Goal: Information Seeking & Learning: Learn about a topic

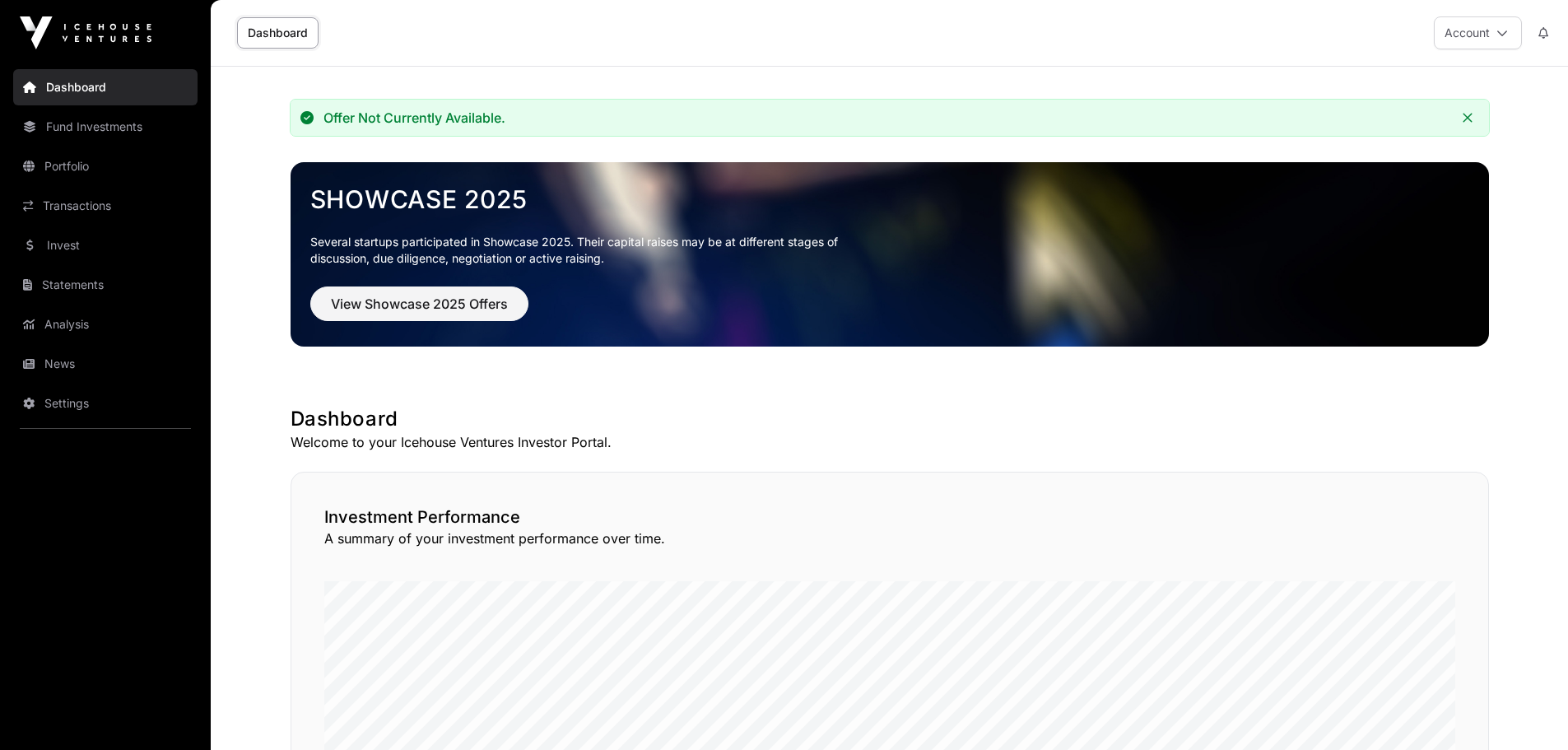
click at [74, 236] on link "Invest" at bounding box center [104, 245] width 184 height 37
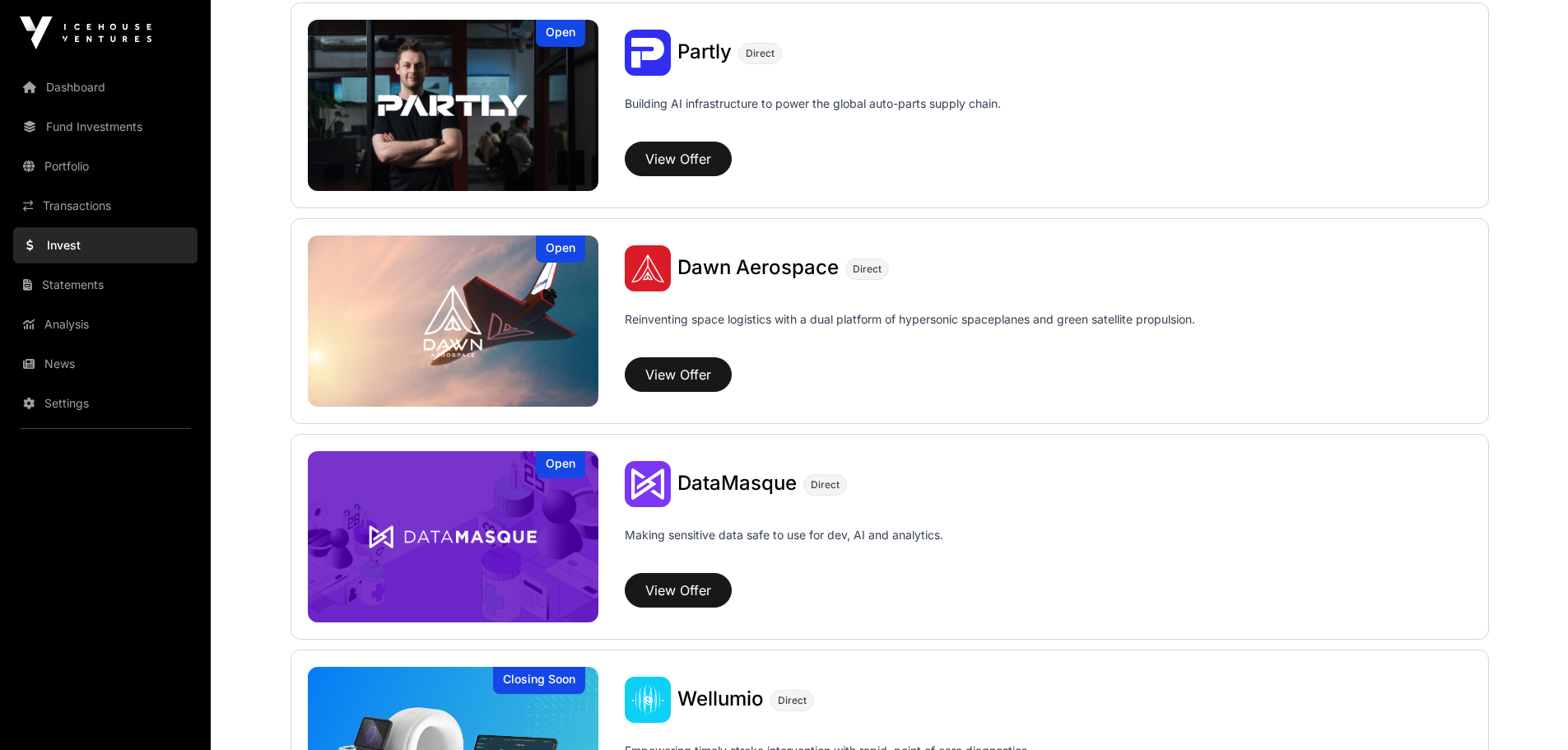
scroll to position [1501, 0]
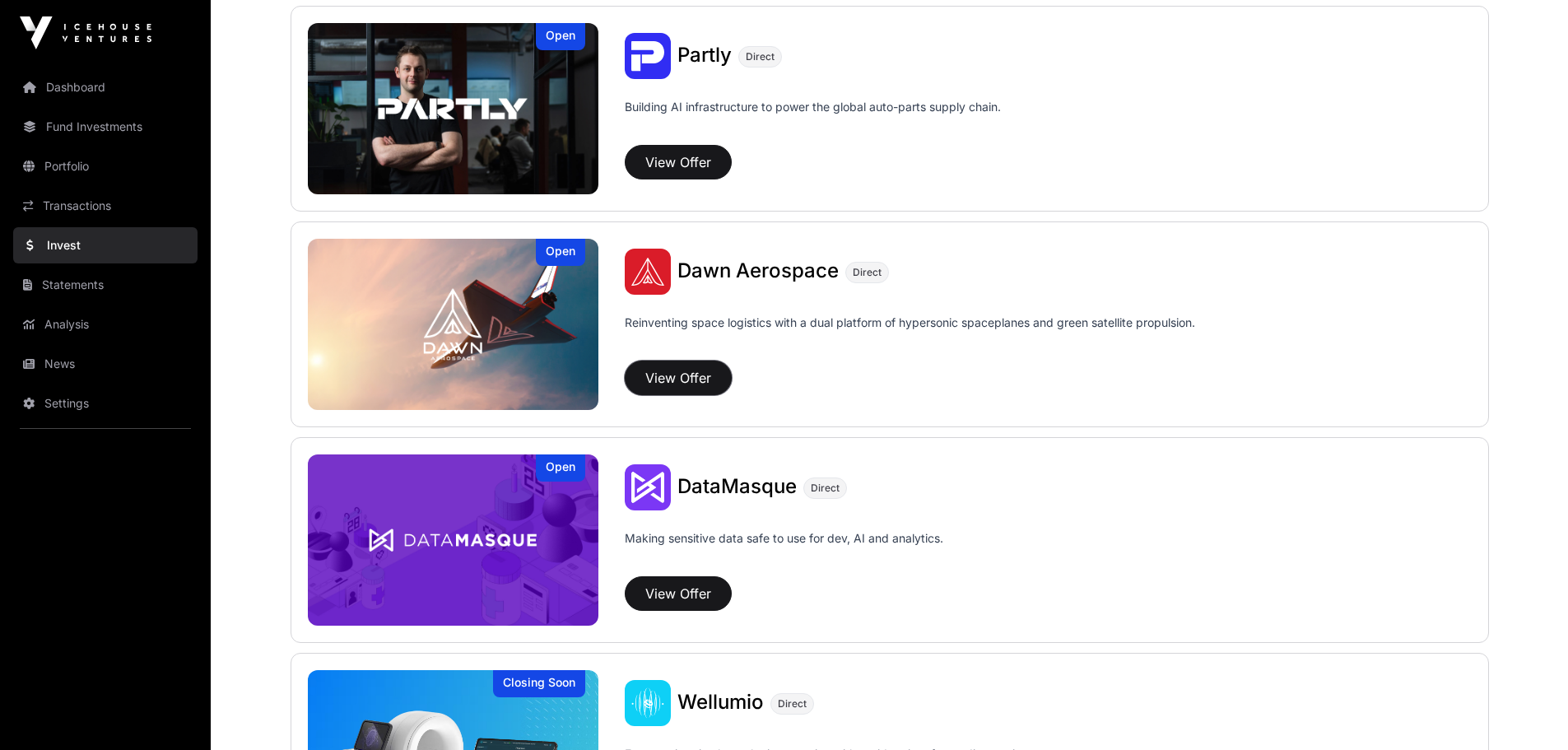
click at [690, 380] on button "View Offer" at bounding box center [678, 378] width 107 height 35
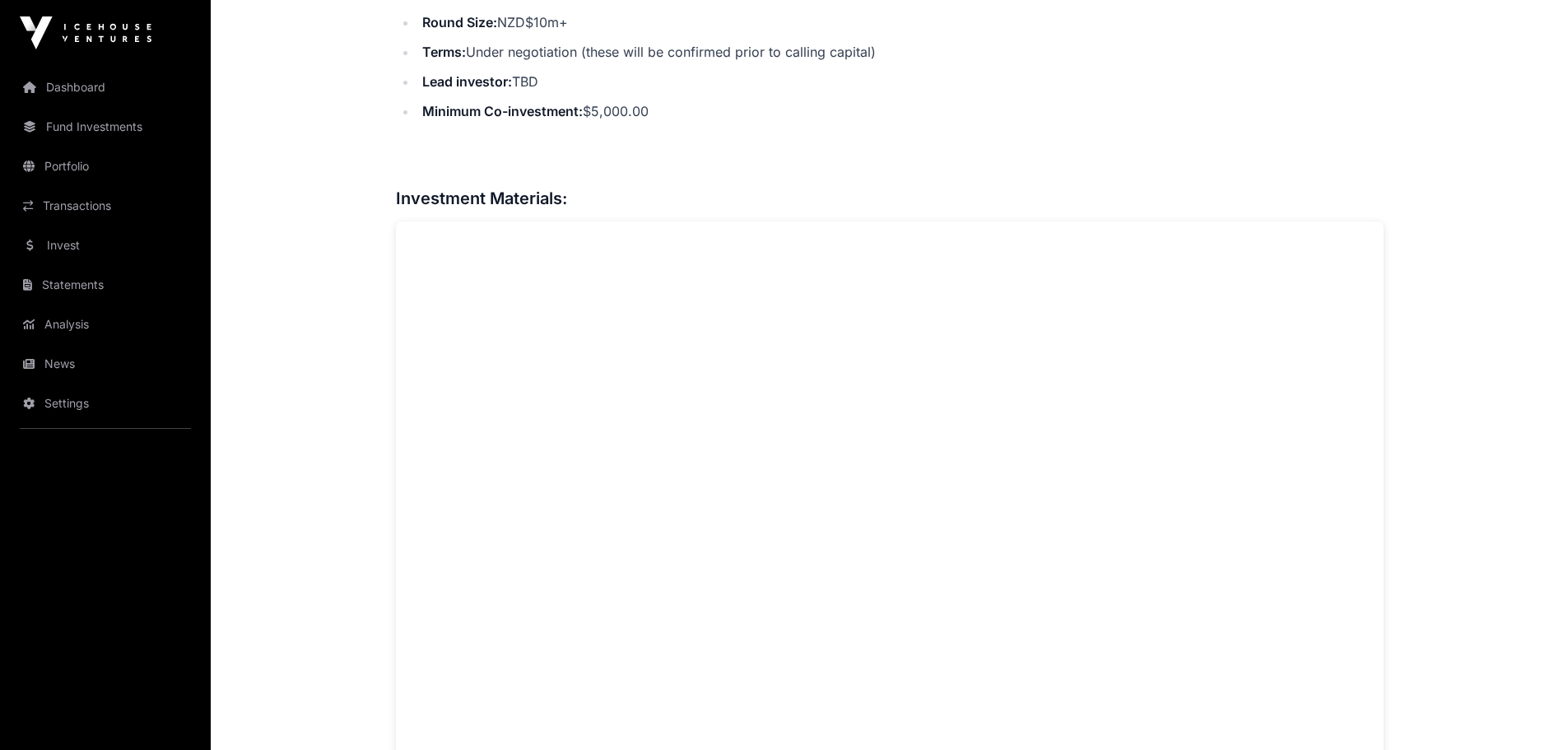
scroll to position [741, 0]
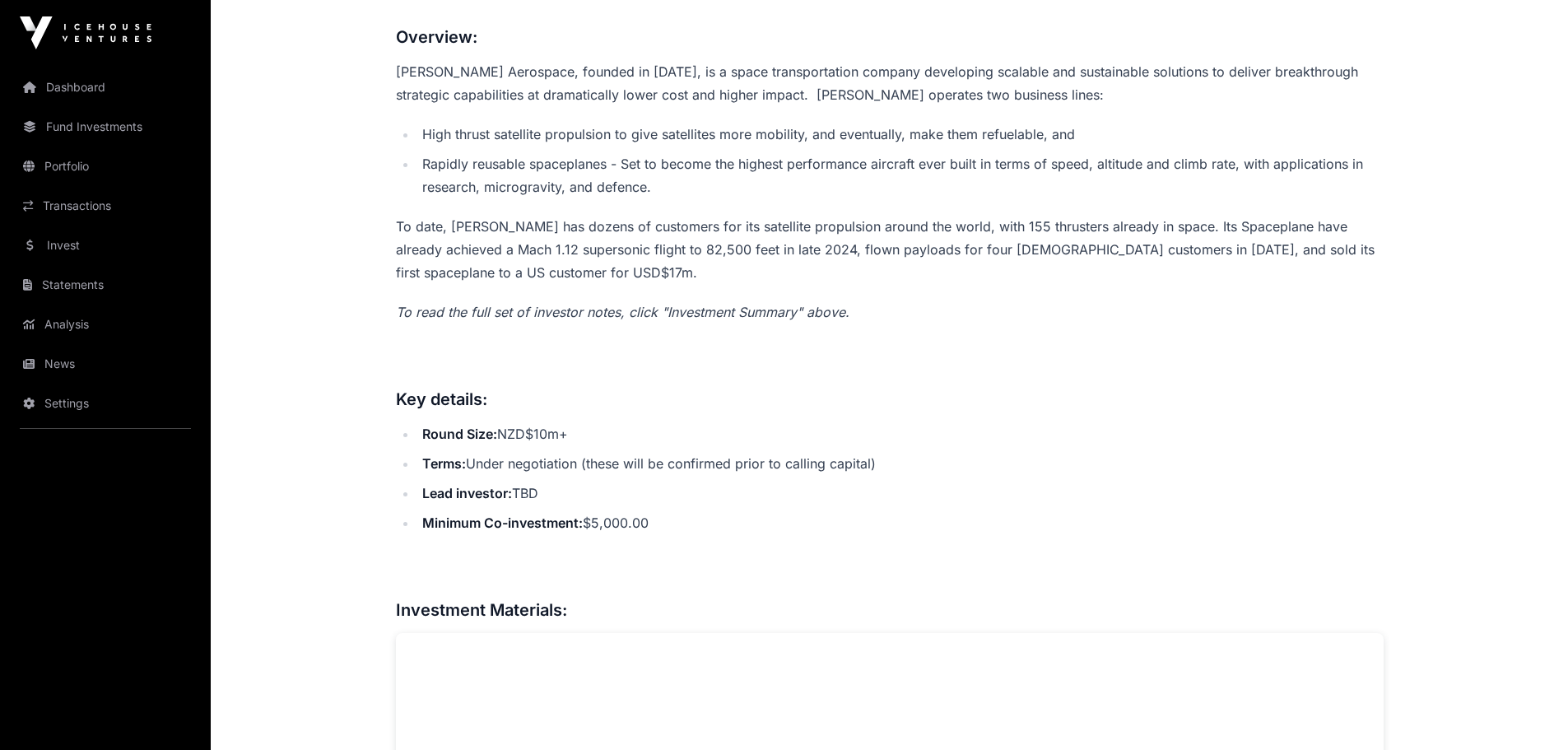
click at [560, 443] on li "Round Size: NZD$10m+" at bounding box center [901, 433] width 967 height 23
drag, startPoint x: 576, startPoint y: 438, endPoint x: 579, endPoint y: 454, distance: 16.3
click at [578, 437] on li "Round Size: NZD$10m+" at bounding box center [901, 433] width 967 height 23
click at [571, 471] on li "Terms: Under negotiation (these will be confirmed prior to calling capital)" at bounding box center [901, 463] width 967 height 23
click at [568, 501] on li "Lead investor : TBD" at bounding box center [901, 493] width 967 height 23
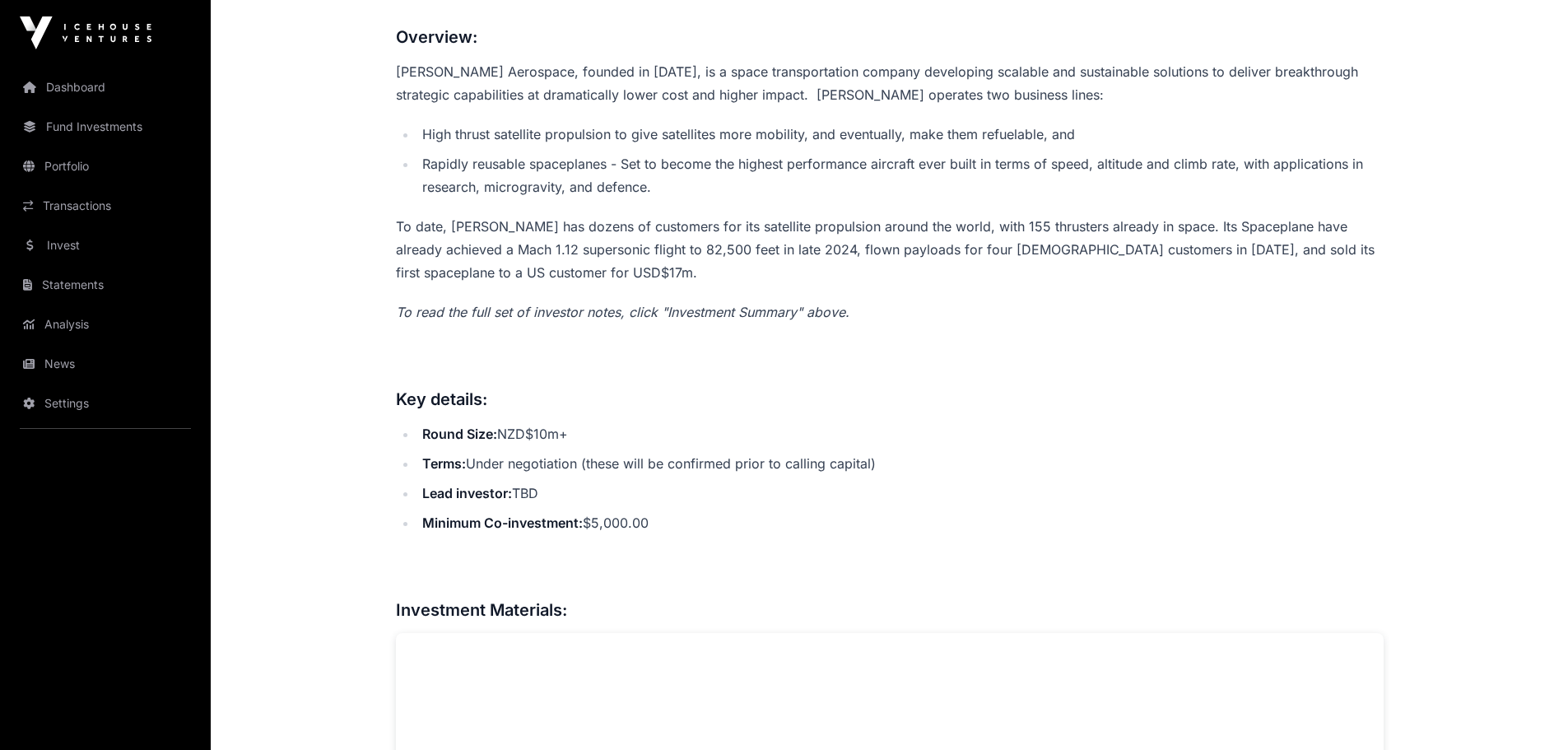
click at [558, 464] on li "Terms: Under negotiation (these will be confirmed prior to calling capital)" at bounding box center [901, 463] width 967 height 23
drag, startPoint x: 534, startPoint y: 471, endPoint x: 894, endPoint y: 452, distance: 360.5
click at [892, 452] on li "Terms: Under negotiation (these will be confirmed prior to calling capital)" at bounding box center [901, 463] width 967 height 23
click at [676, 519] on li "Minimum Co-investment: $5,000.00" at bounding box center [901, 522] width 967 height 23
click at [687, 462] on li "Terms: Under negotiation (these will be confirmed prior to calling capital)" at bounding box center [901, 463] width 967 height 23
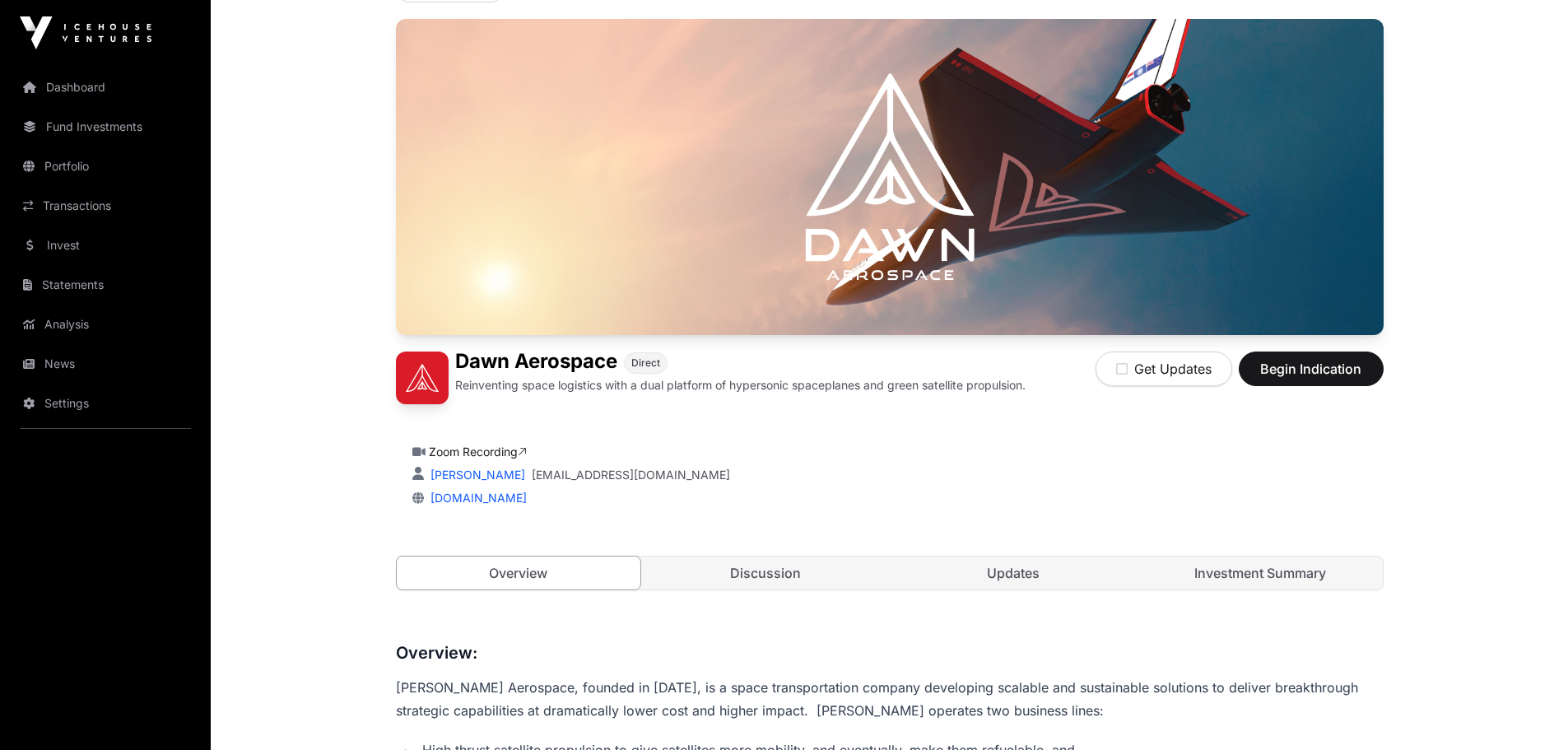
scroll to position [247, 0]
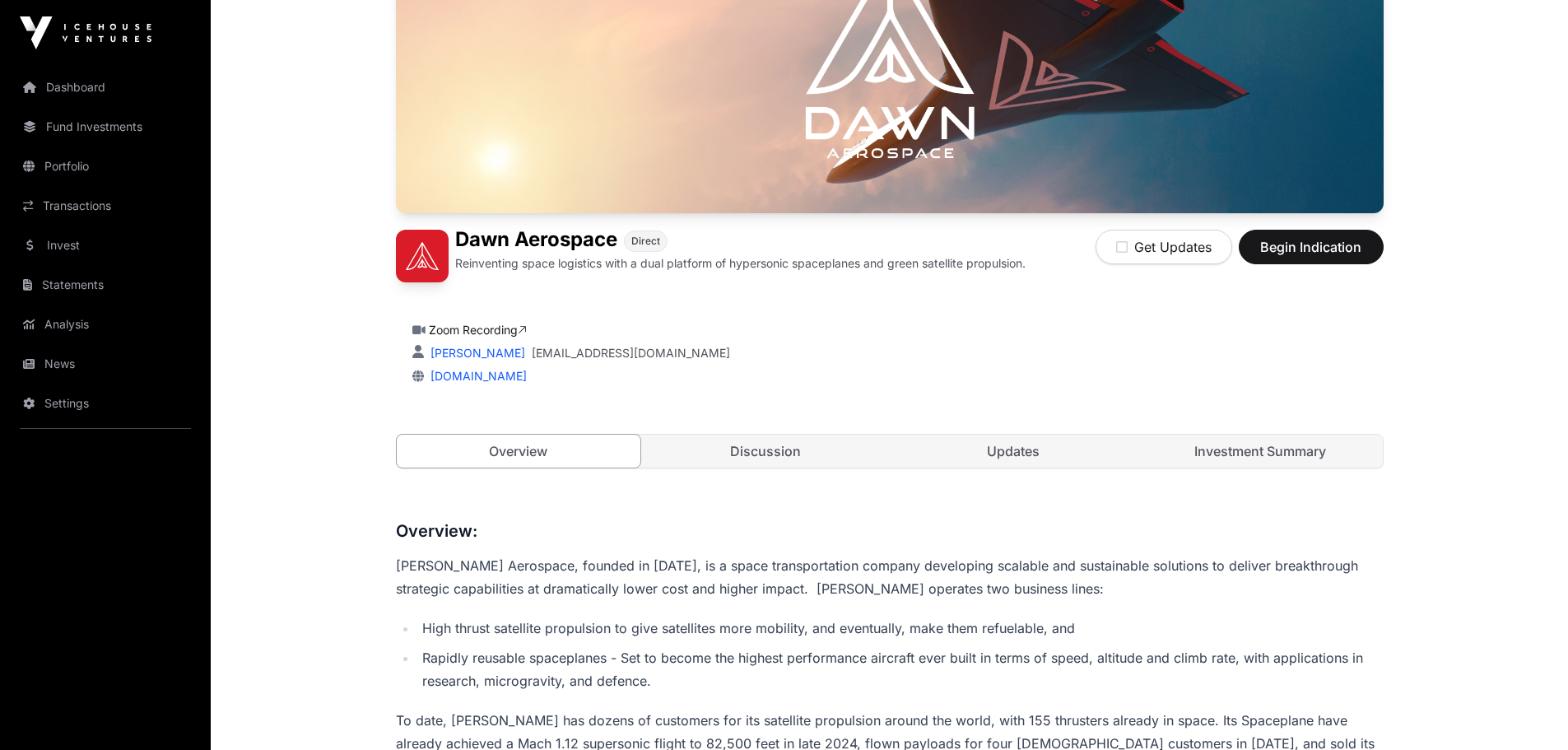
click at [1273, 442] on link "Investment Summary" at bounding box center [1260, 451] width 244 height 33
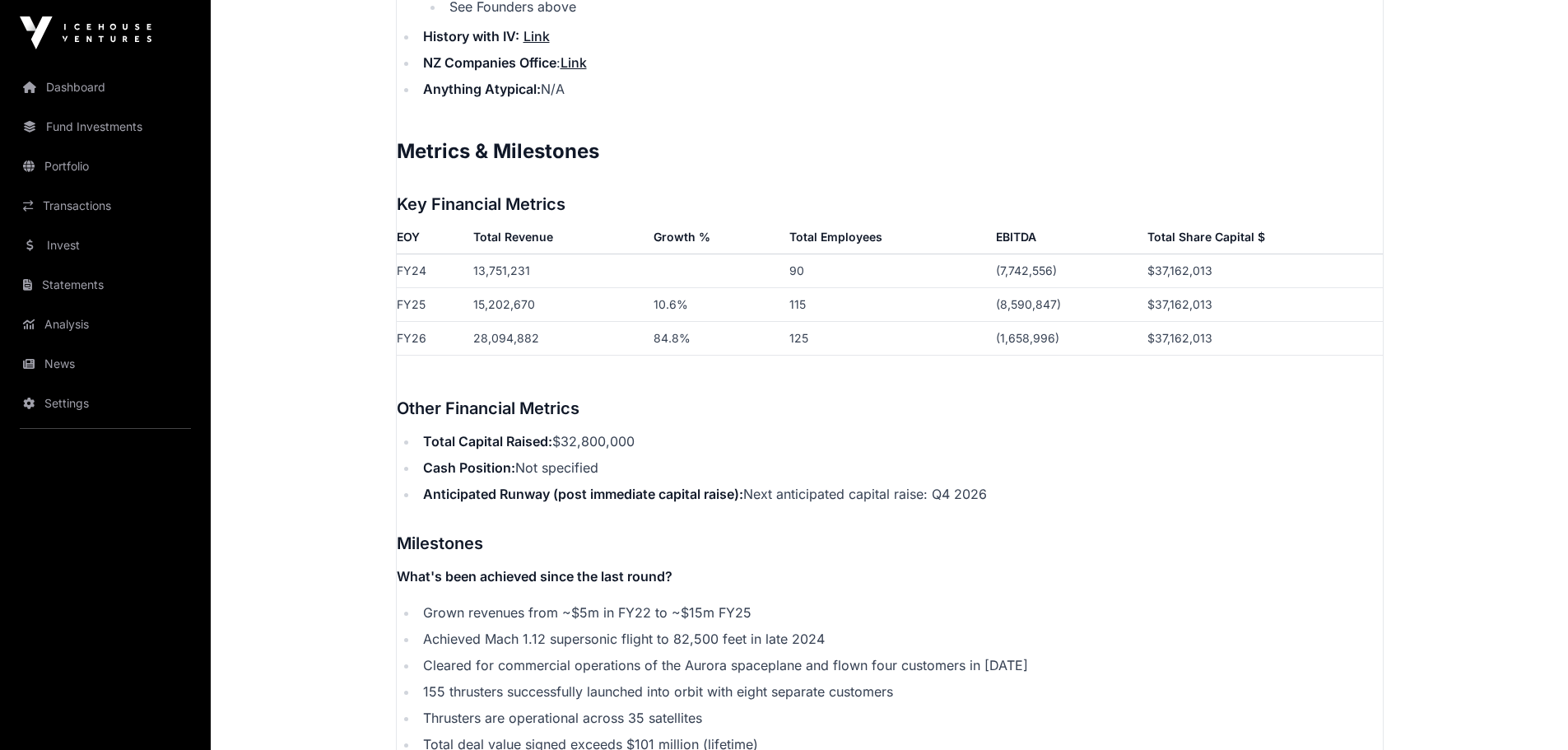
scroll to position [2553, 0]
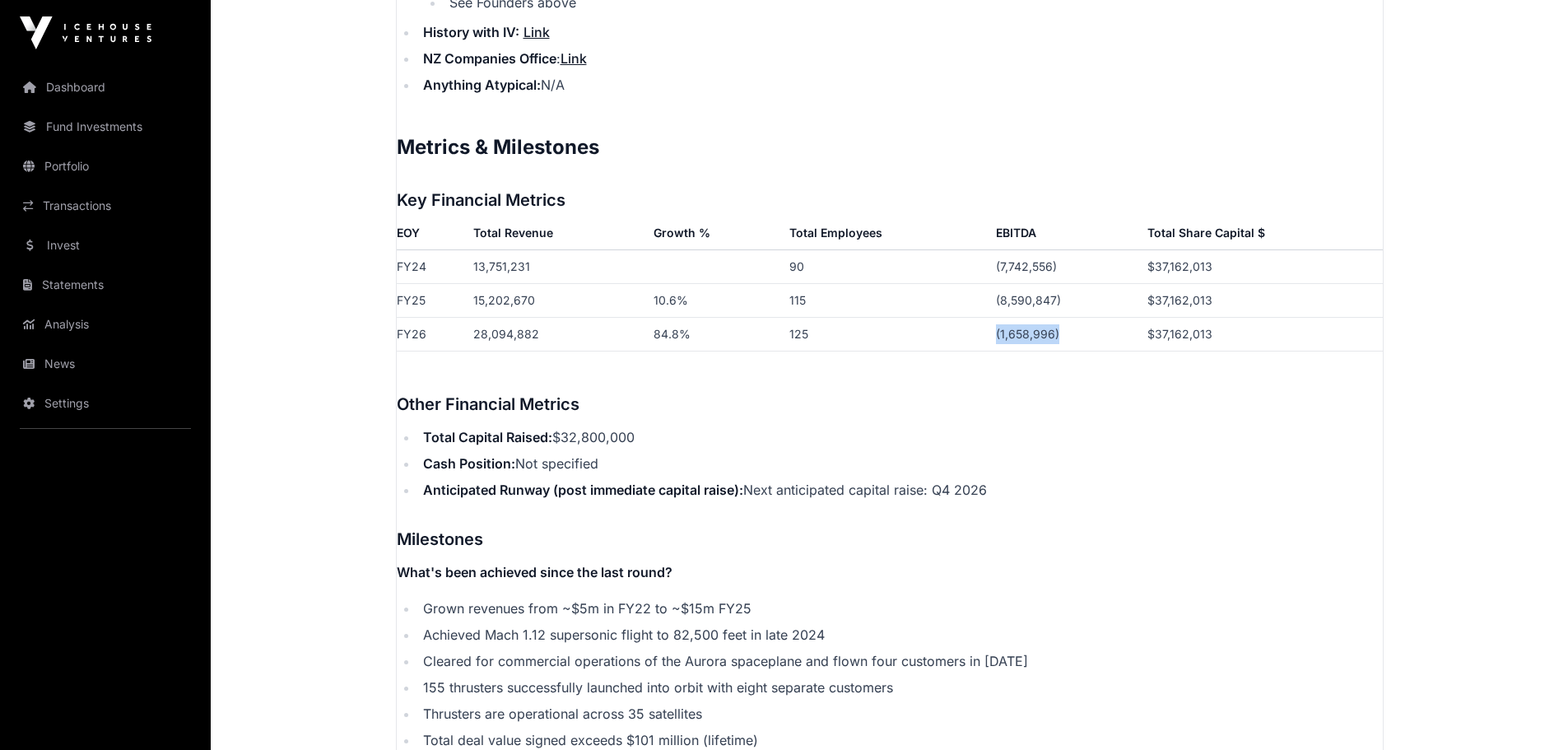
drag, startPoint x: 1061, startPoint y: 312, endPoint x: 978, endPoint y: 315, distance: 83.1
click at [978, 317] on tr "FY26 28,094,882 84.8% 125 (1,658,996) $37,162,013" at bounding box center [889, 333] width 986 height 34
click at [1043, 391] on h3 "Other Financial Metrics" at bounding box center [889, 404] width 986 height 27
drag, startPoint x: 1063, startPoint y: 311, endPoint x: 941, endPoint y: 313, distance: 122.0
click at [941, 317] on tr "FY26 28,094,882 84.8% 125 (1,658,996) $37,162,013" at bounding box center [889, 333] width 986 height 34
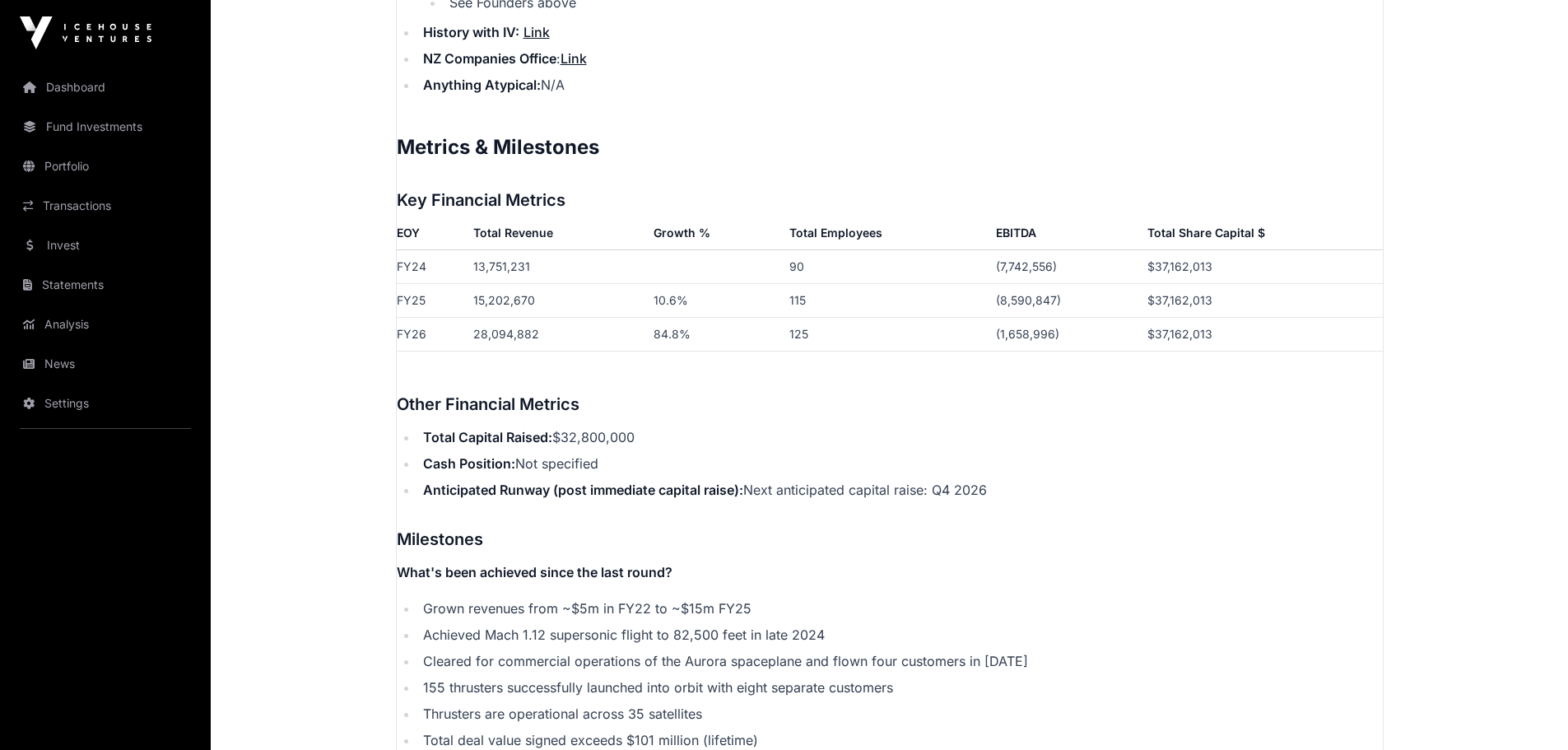
click at [1003, 391] on h3 "Other Financial Metrics" at bounding box center [889, 404] width 986 height 27
drag, startPoint x: 1076, startPoint y: 319, endPoint x: 951, endPoint y: 312, distance: 125.2
click at [951, 317] on tr "FY26 28,094,882 84.8% 125 (1,658,996) $37,162,013" at bounding box center [889, 333] width 986 height 34
click at [1034, 394] on h3 "Other Financial Metrics" at bounding box center [889, 404] width 986 height 27
click at [1040, 317] on td "(1,658,996)" at bounding box center [1065, 333] width 151 height 34
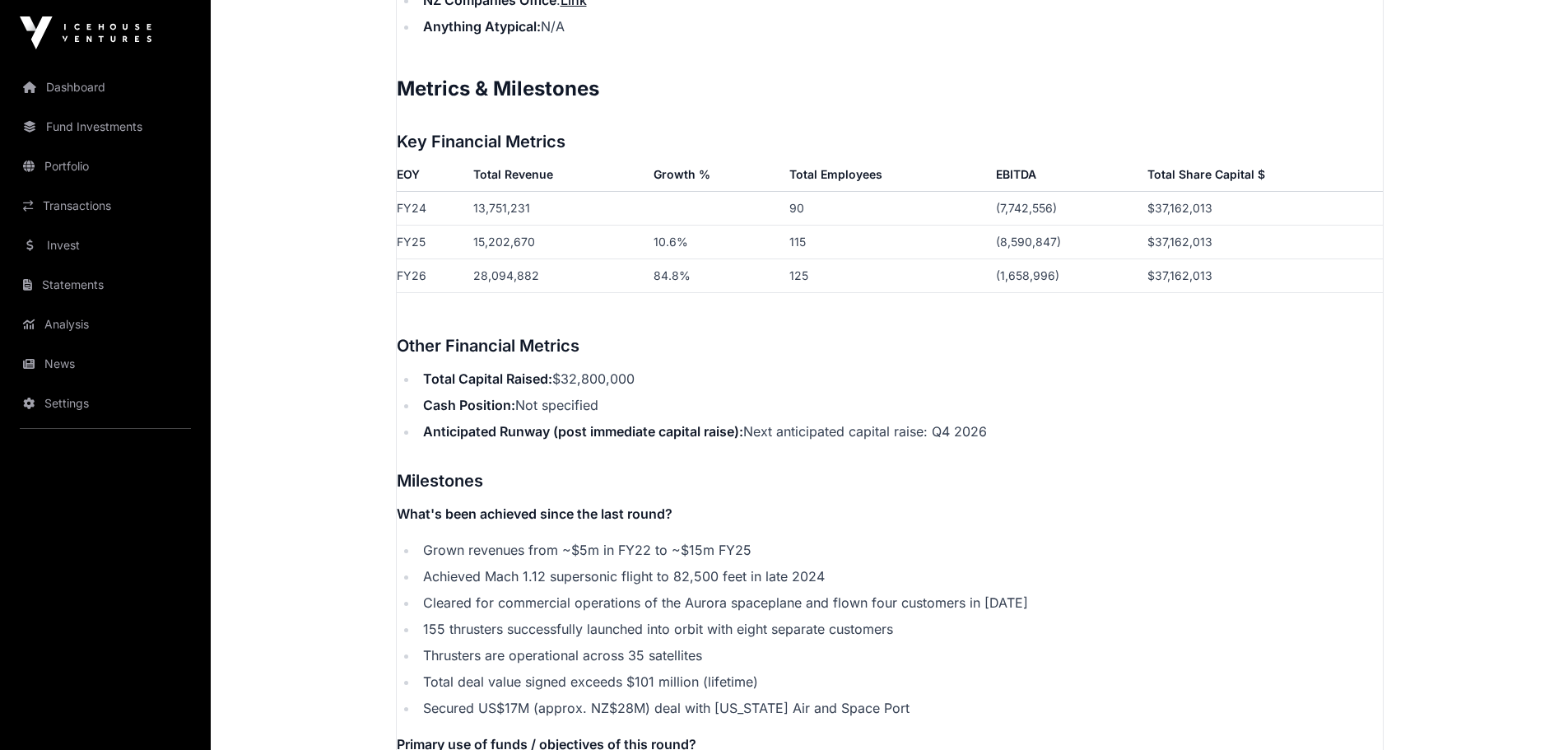
scroll to position [2636, 0]
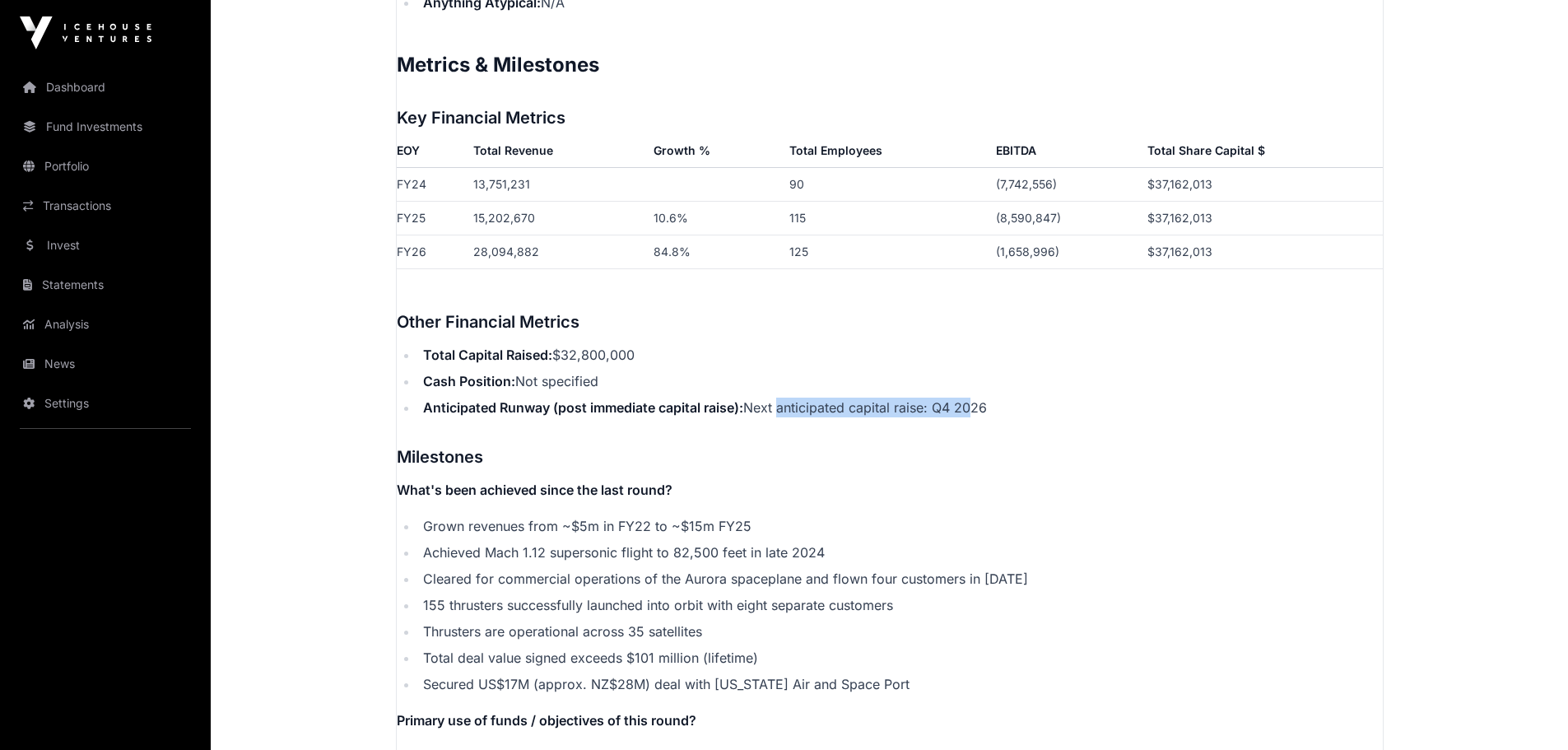
drag, startPoint x: 778, startPoint y: 386, endPoint x: 970, endPoint y: 386, distance: 192.0
click at [970, 397] on li "Anticipated Runway (post immediate capital raise): Next anticipated capital rai…" at bounding box center [901, 408] width 965 height 20
click at [986, 444] on h3 "Milestones" at bounding box center [889, 457] width 986 height 27
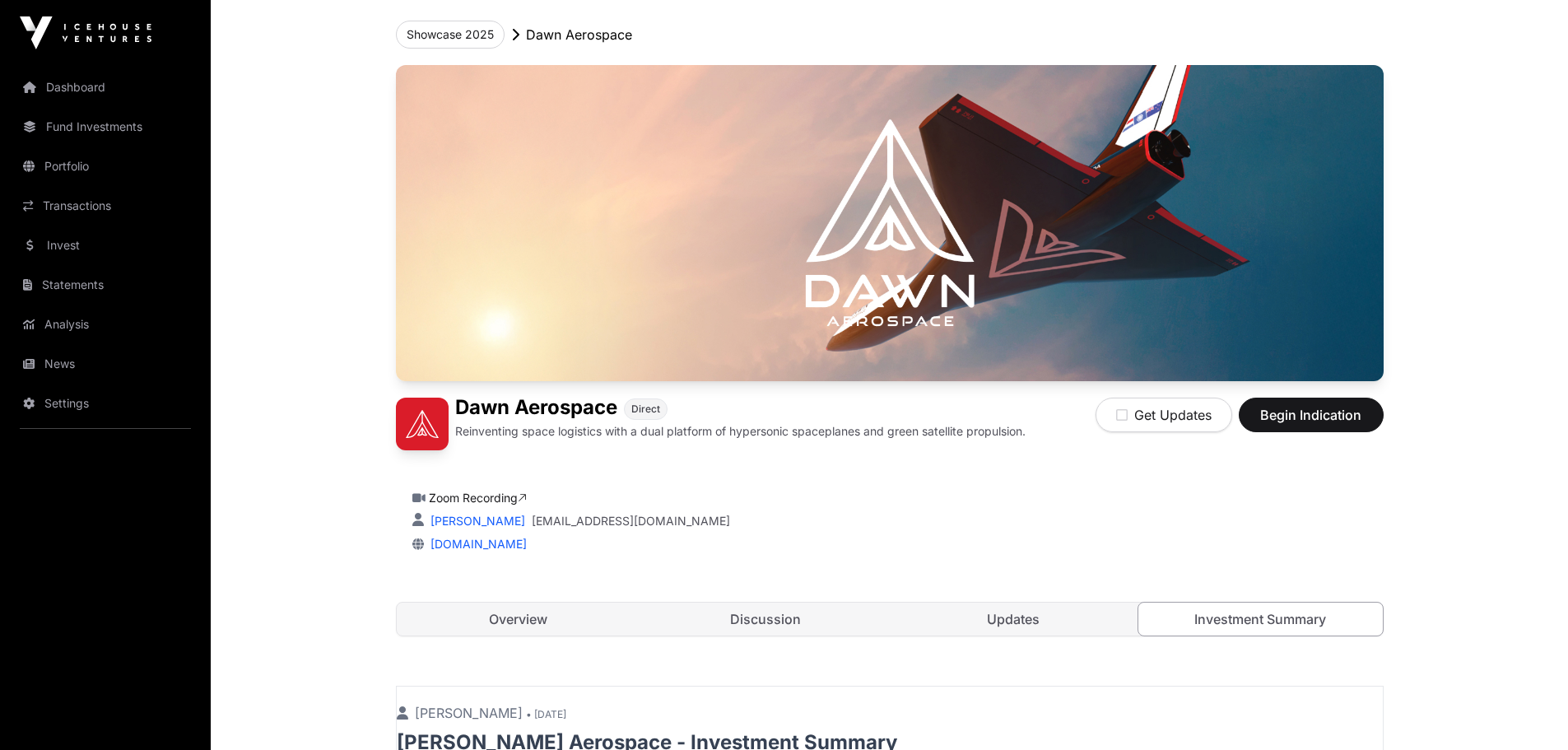
scroll to position [0, 0]
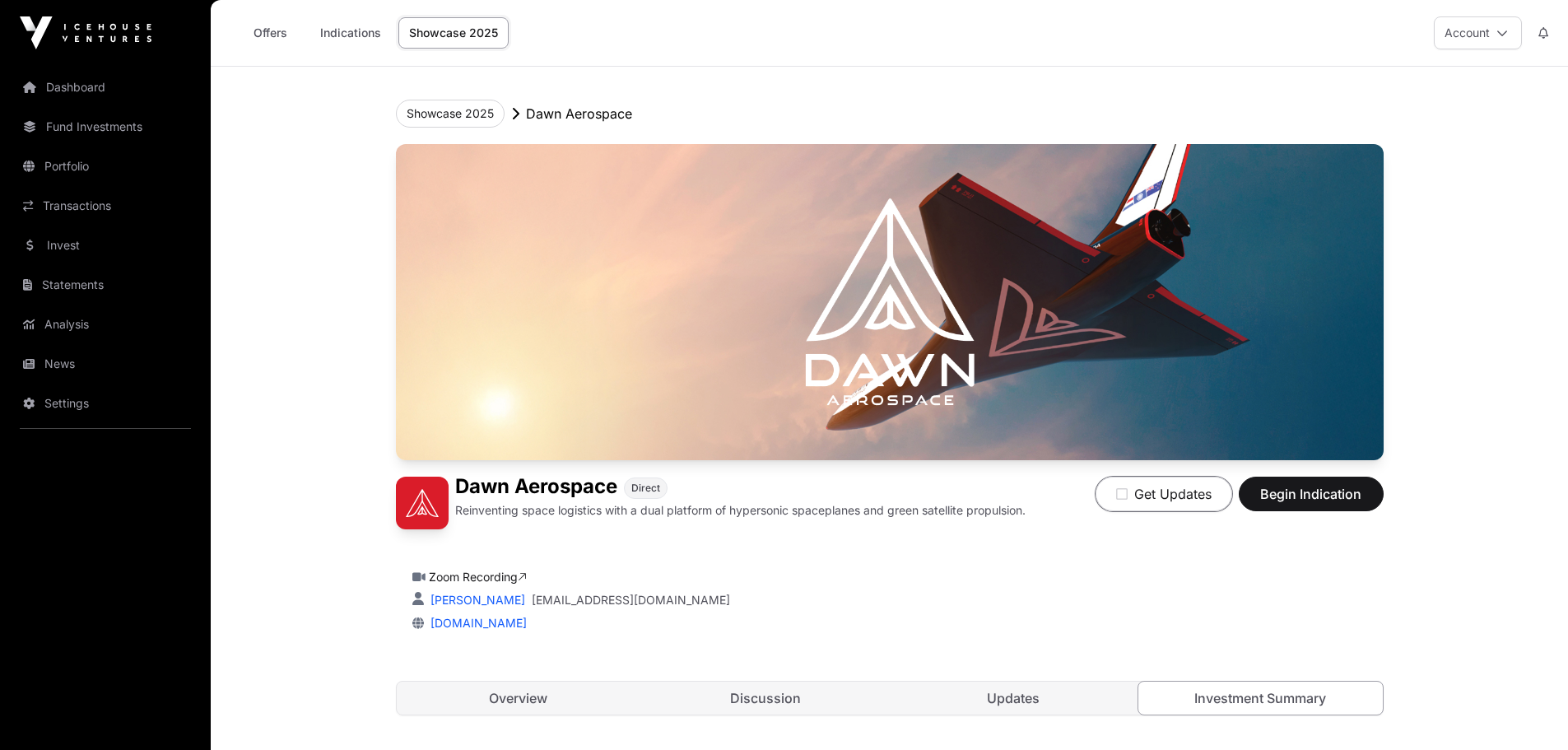
click at [1124, 499] on icon "button" at bounding box center [1121, 494] width 12 height 13
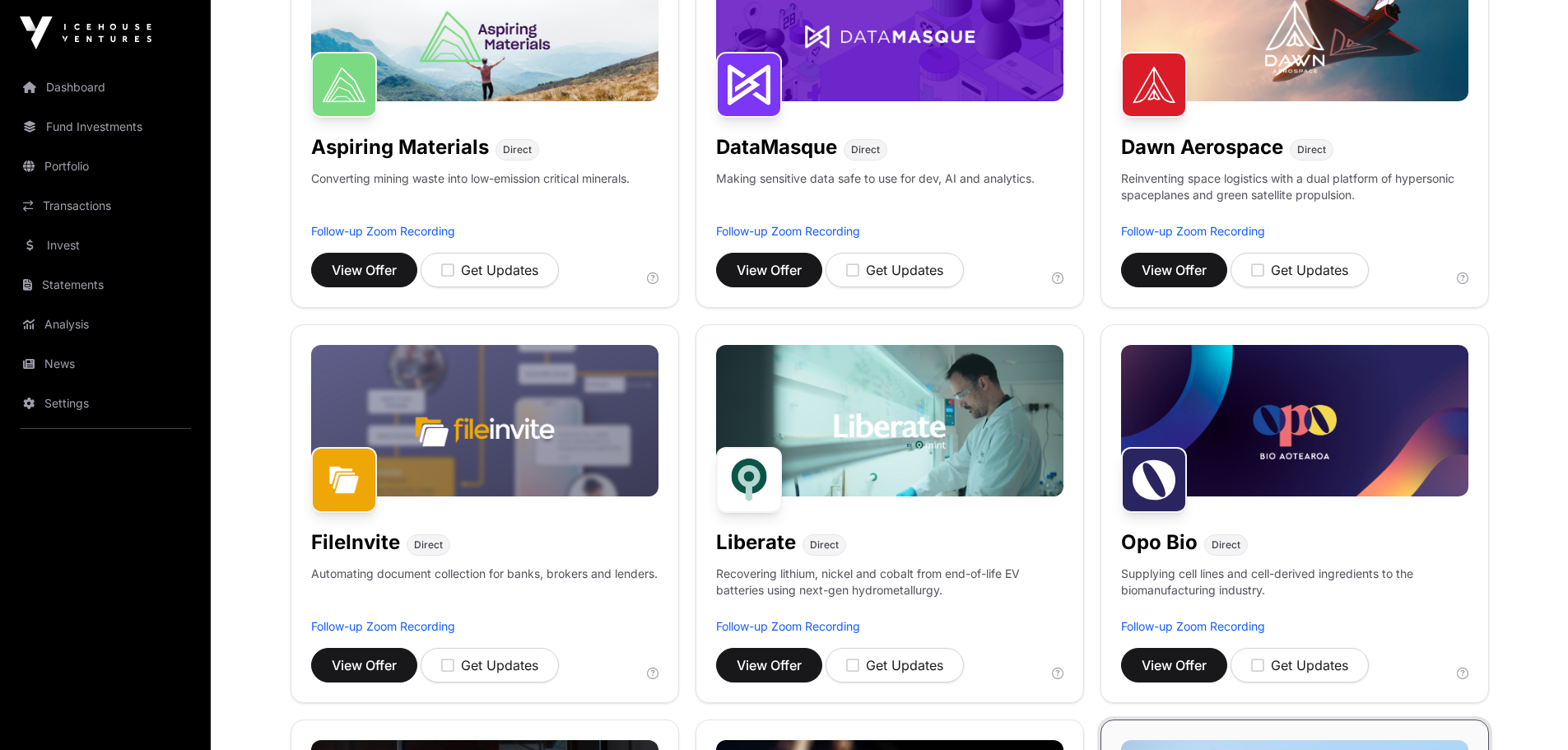
scroll to position [247, 0]
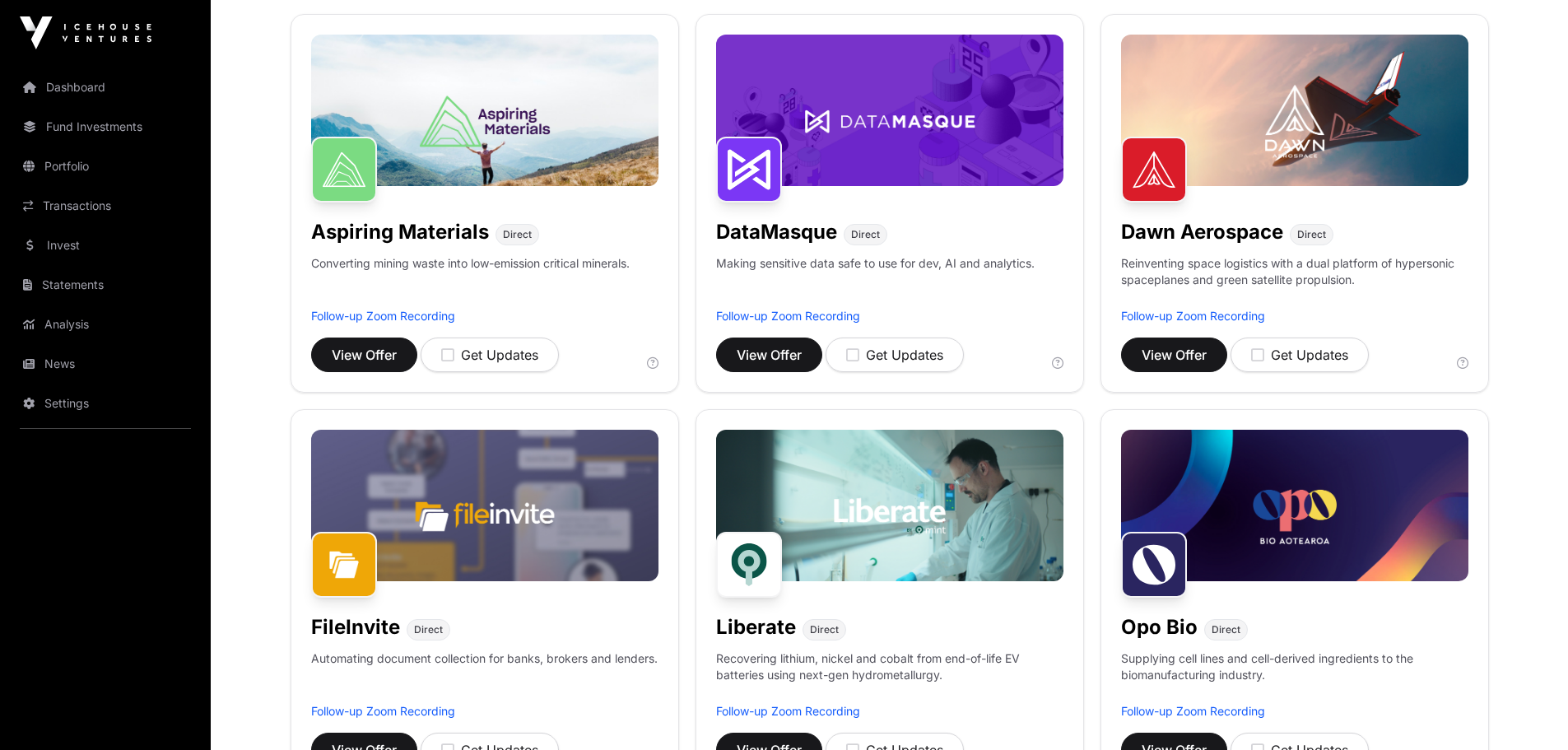
drag, startPoint x: 68, startPoint y: 249, endPoint x: 158, endPoint y: 176, distance: 115.9
click at [68, 249] on link "Invest" at bounding box center [104, 245] width 184 height 37
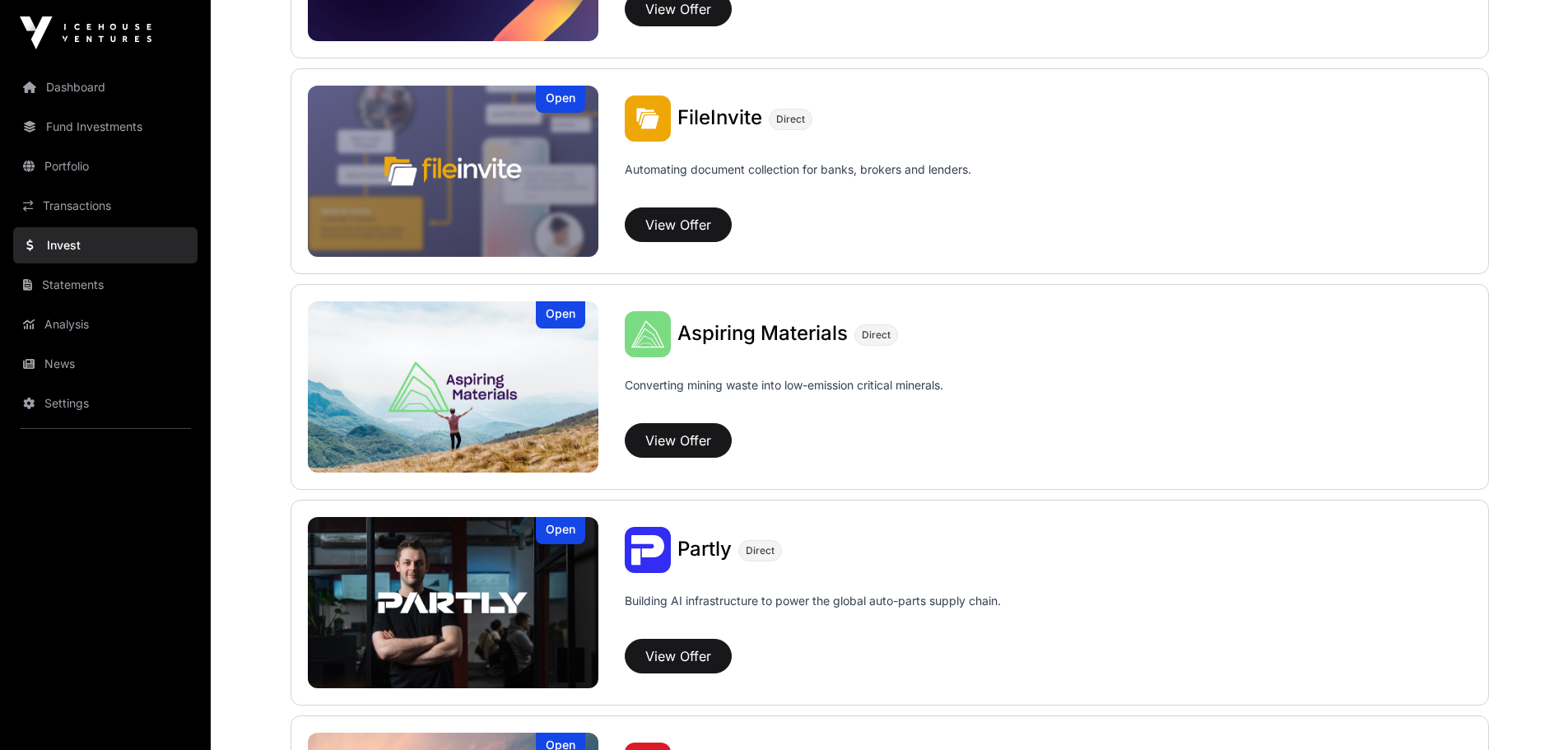
scroll to position [429, 0]
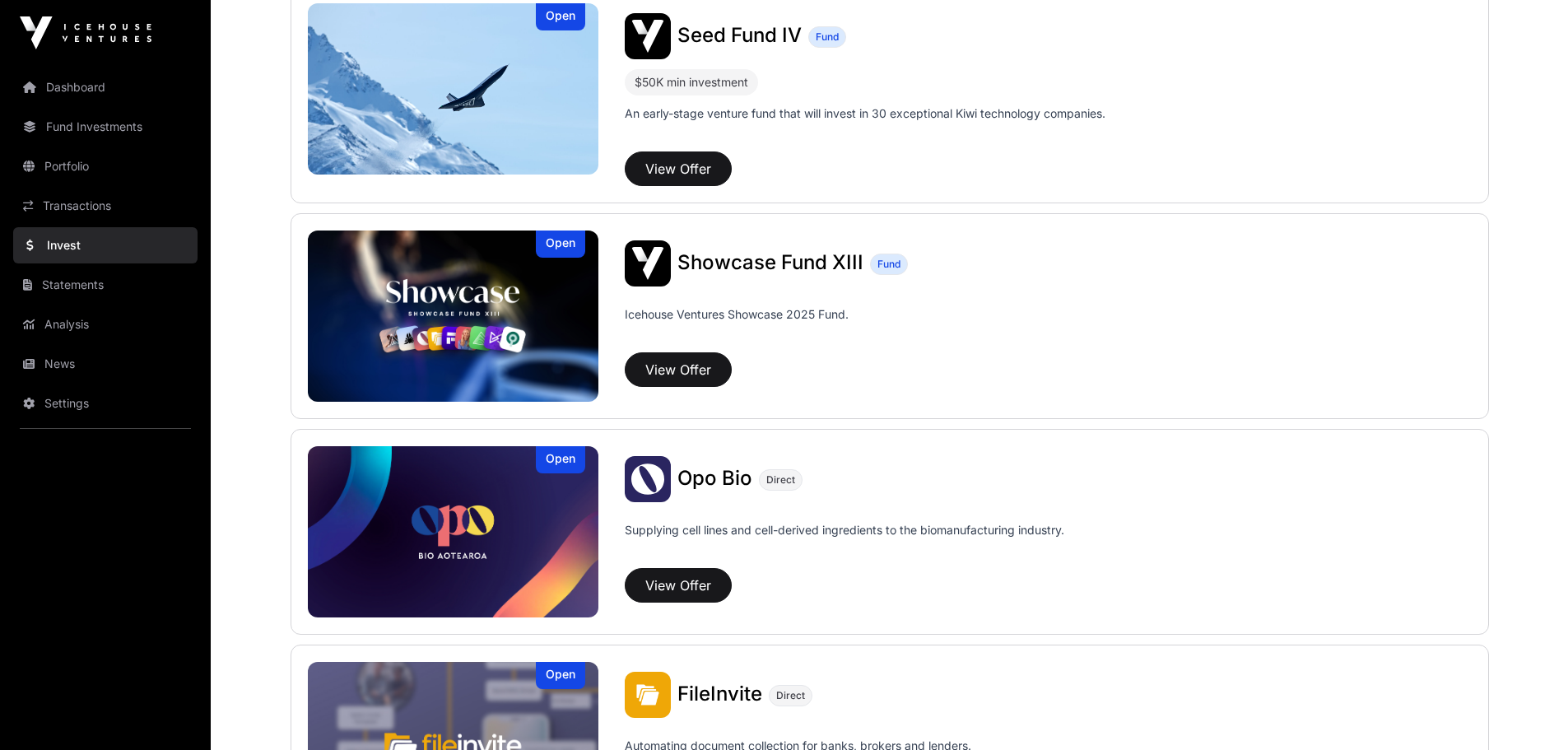
click at [61, 320] on link "Analysis" at bounding box center [104, 325] width 184 height 37
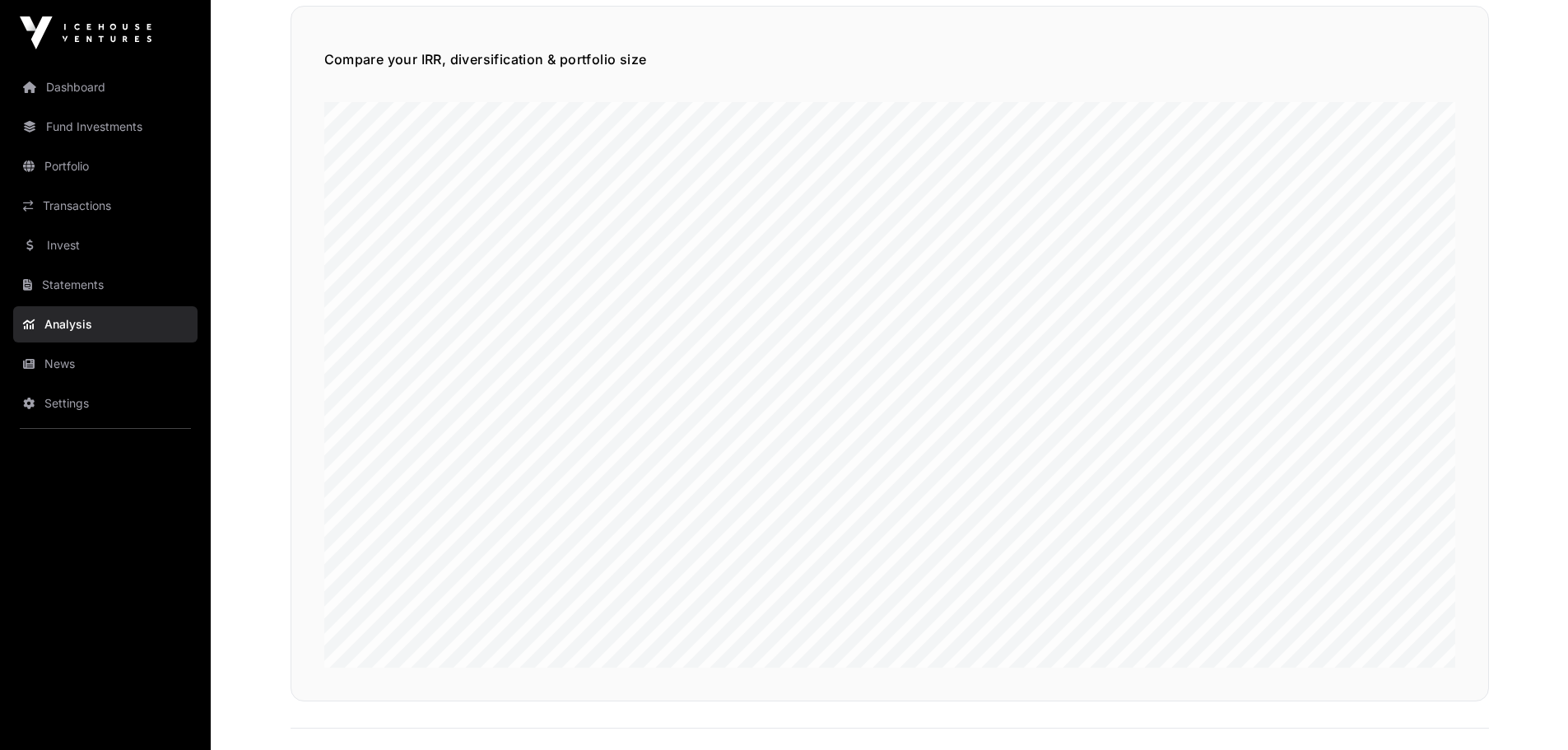
scroll to position [1071, 0]
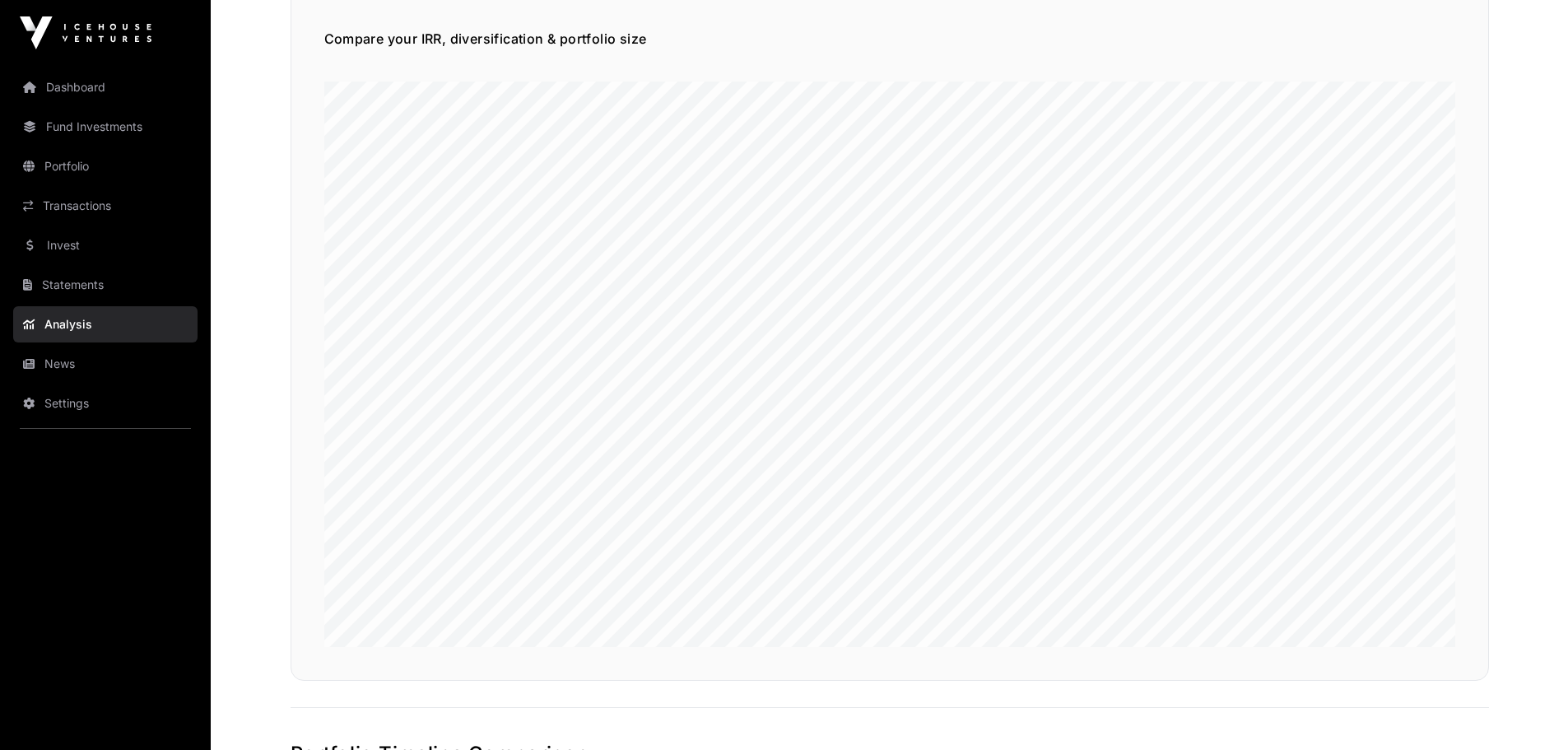
click at [78, 128] on link "Fund Investments" at bounding box center [104, 127] width 184 height 37
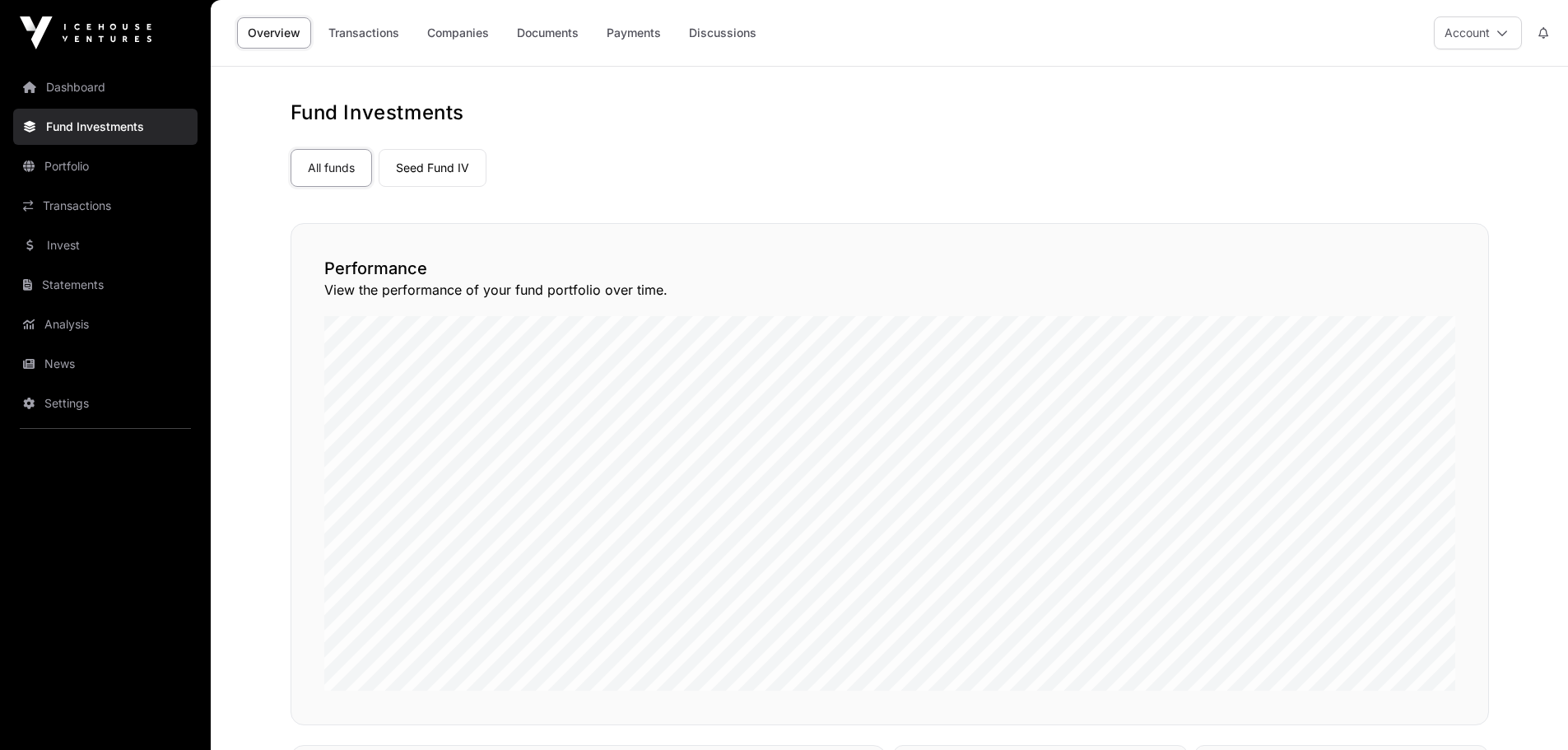
click at [61, 162] on link "Portfolio" at bounding box center [104, 167] width 184 height 37
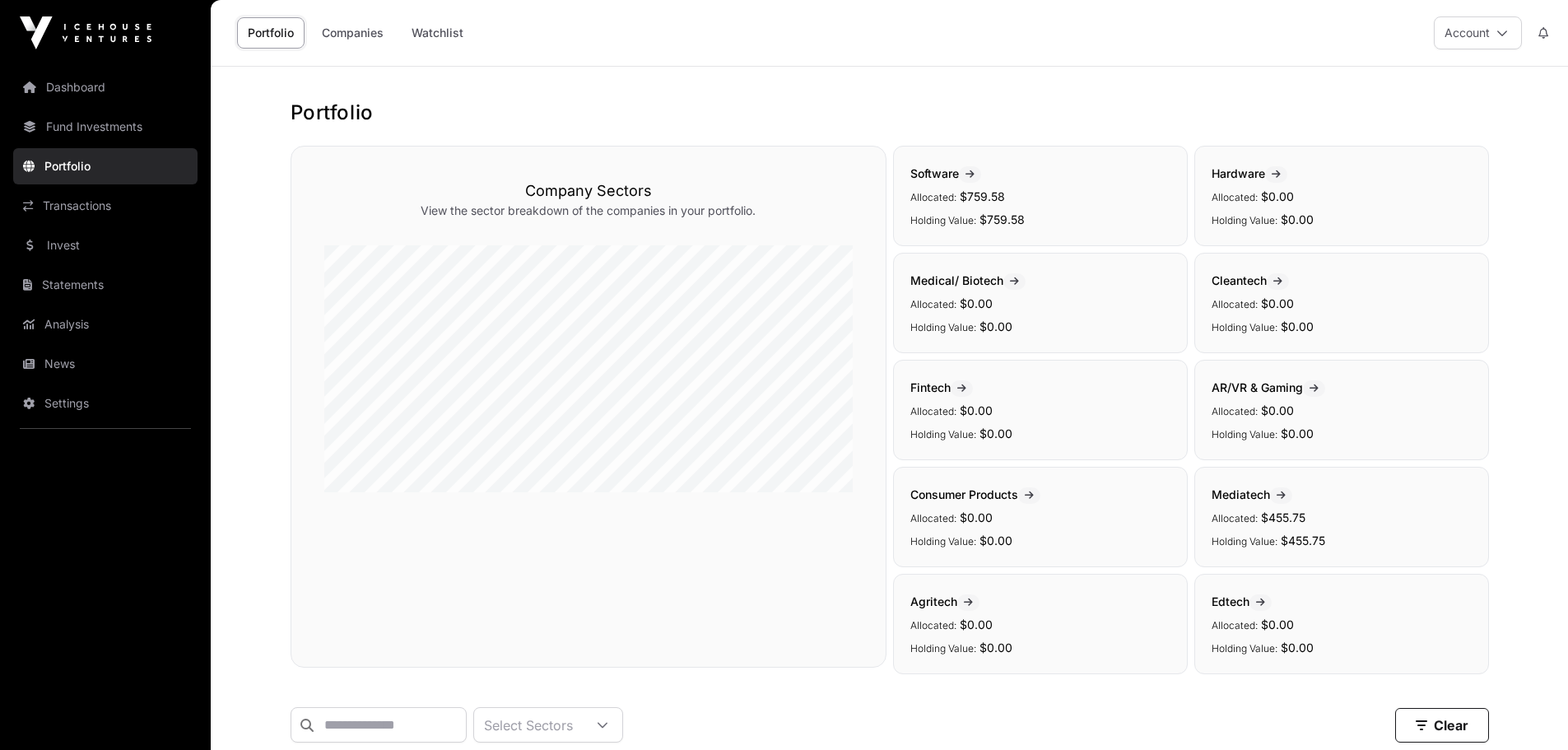
click at [88, 208] on link "Transactions" at bounding box center [104, 206] width 184 height 37
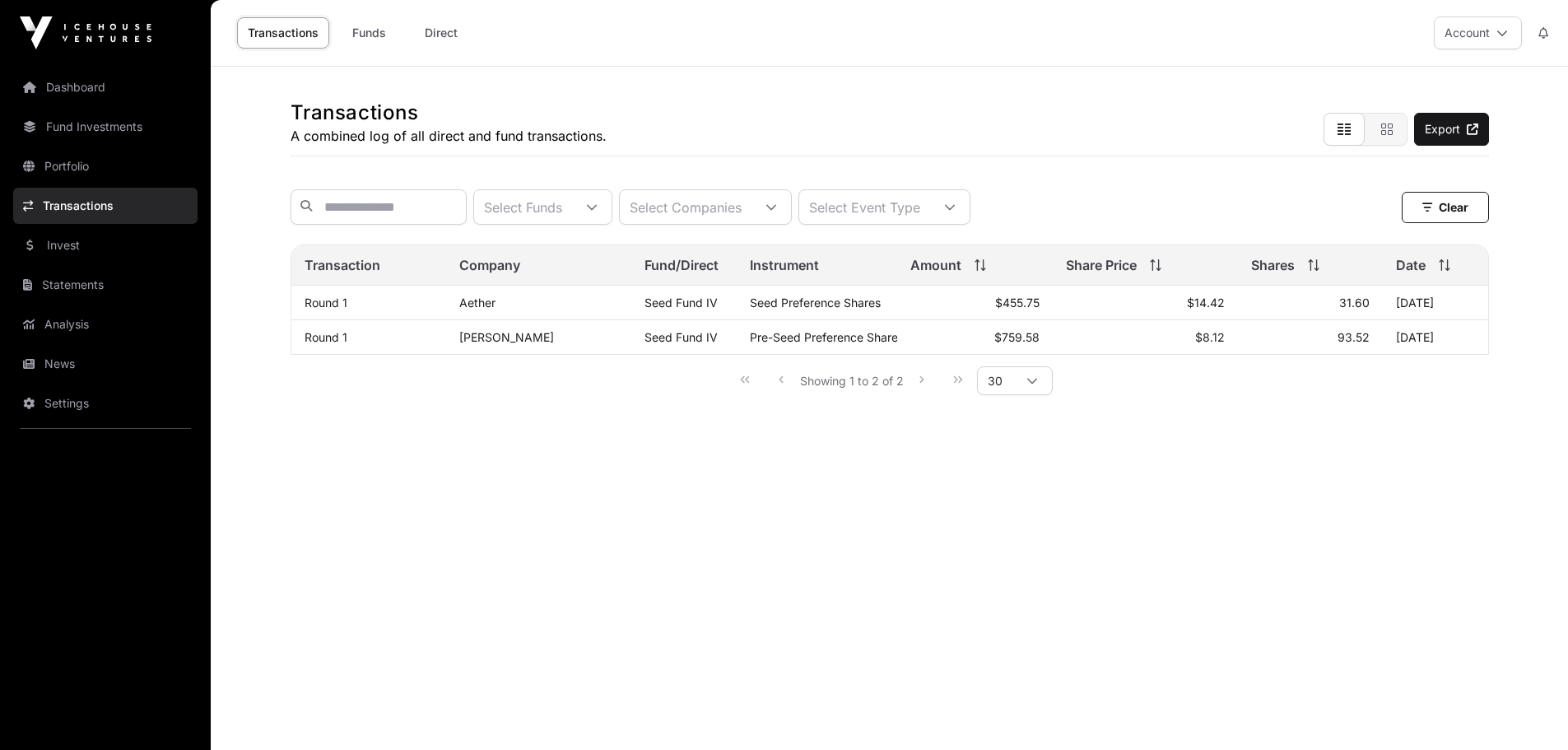
click at [65, 239] on link "Invest" at bounding box center [104, 245] width 184 height 37
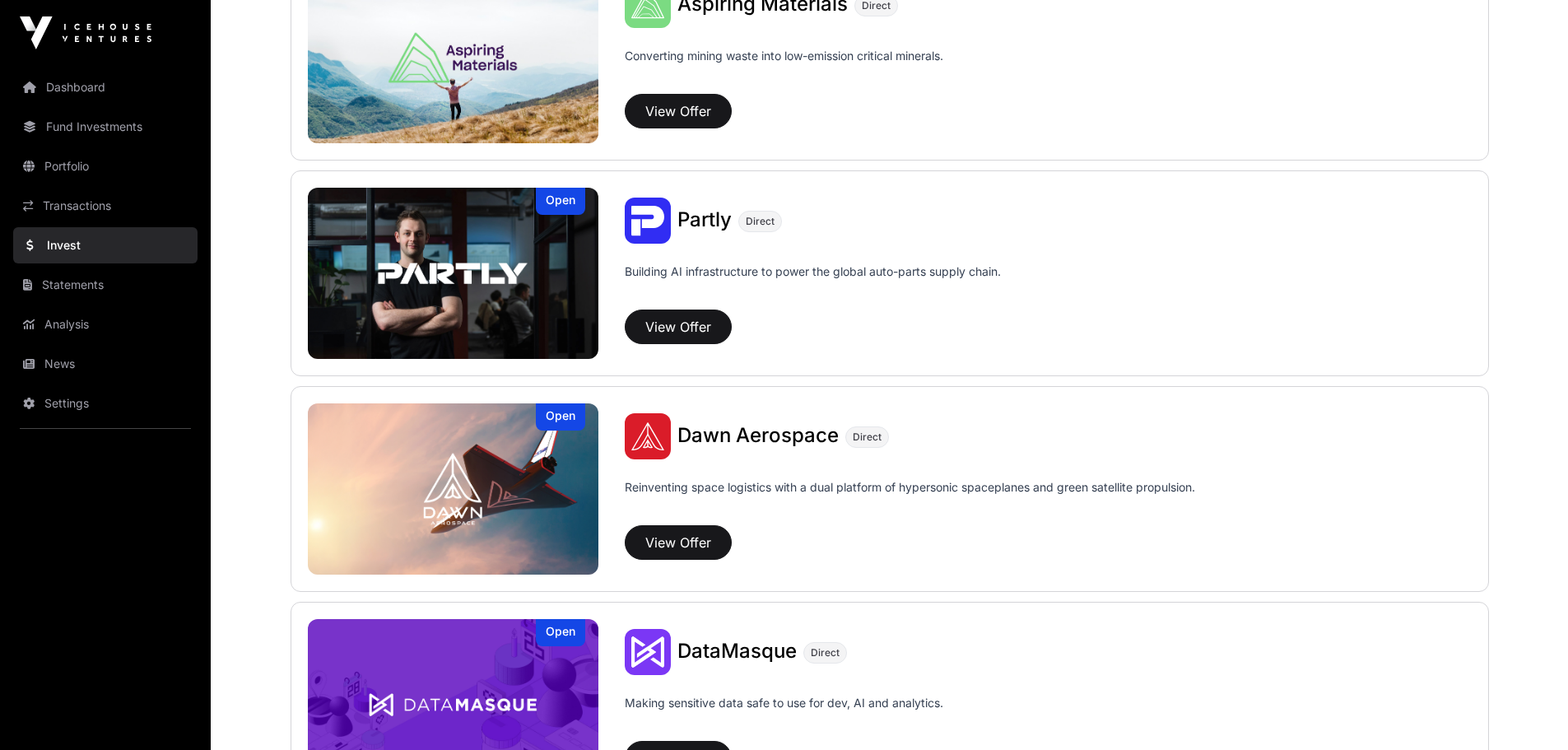
scroll to position [1254, 0]
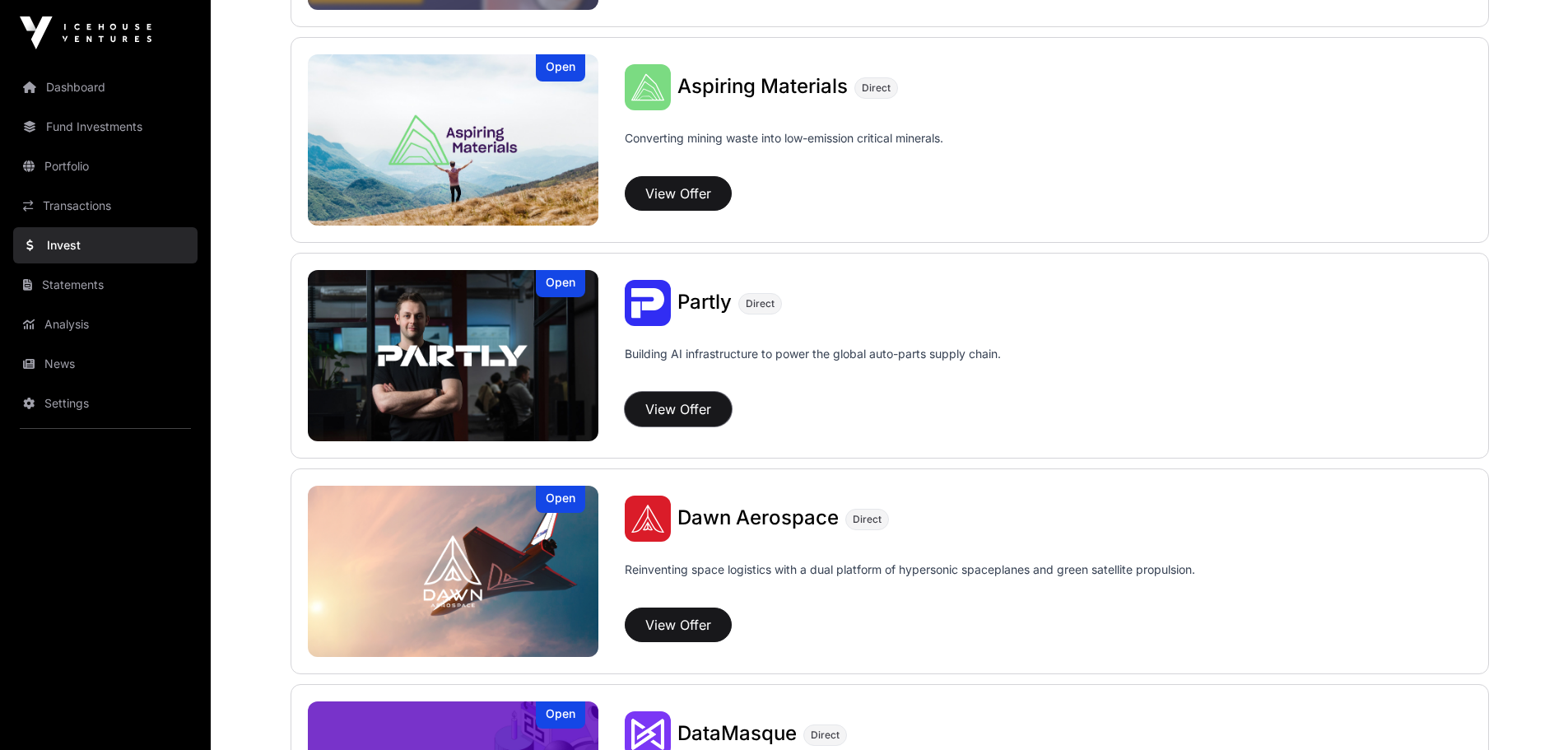
click at [678, 408] on button "View Offer" at bounding box center [678, 409] width 107 height 35
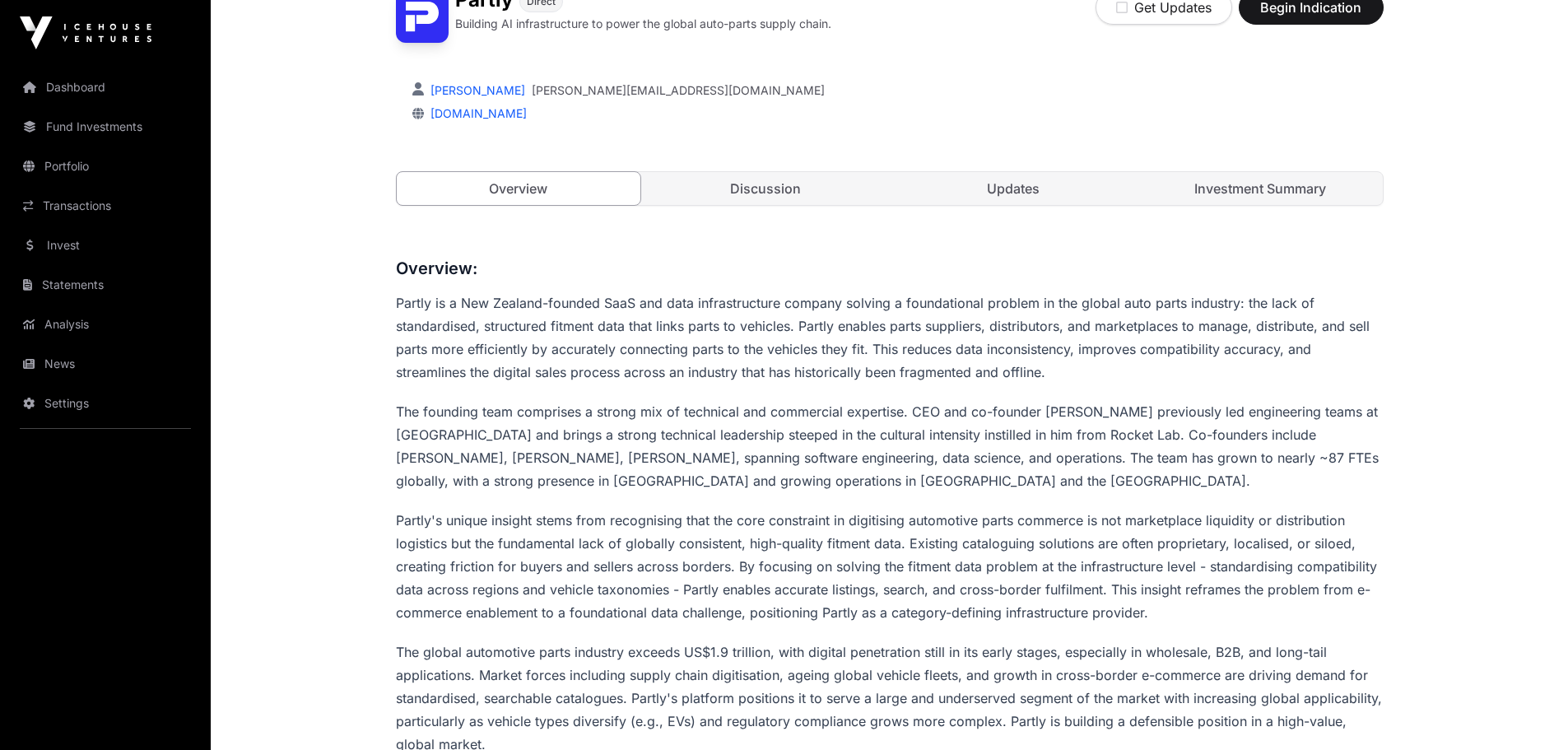
scroll to position [495, 0]
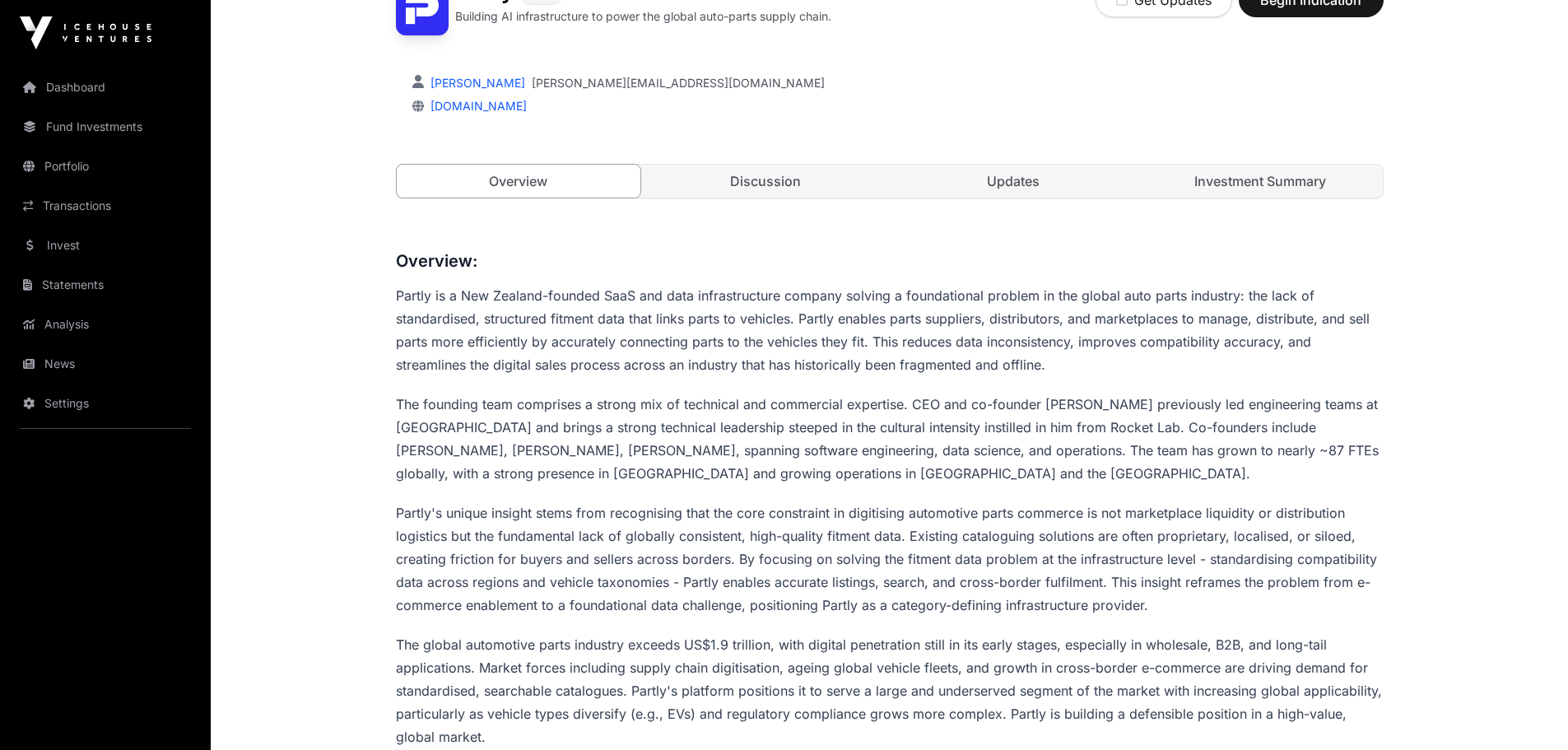
click at [1277, 179] on link "Investment Summary" at bounding box center [1260, 181] width 244 height 33
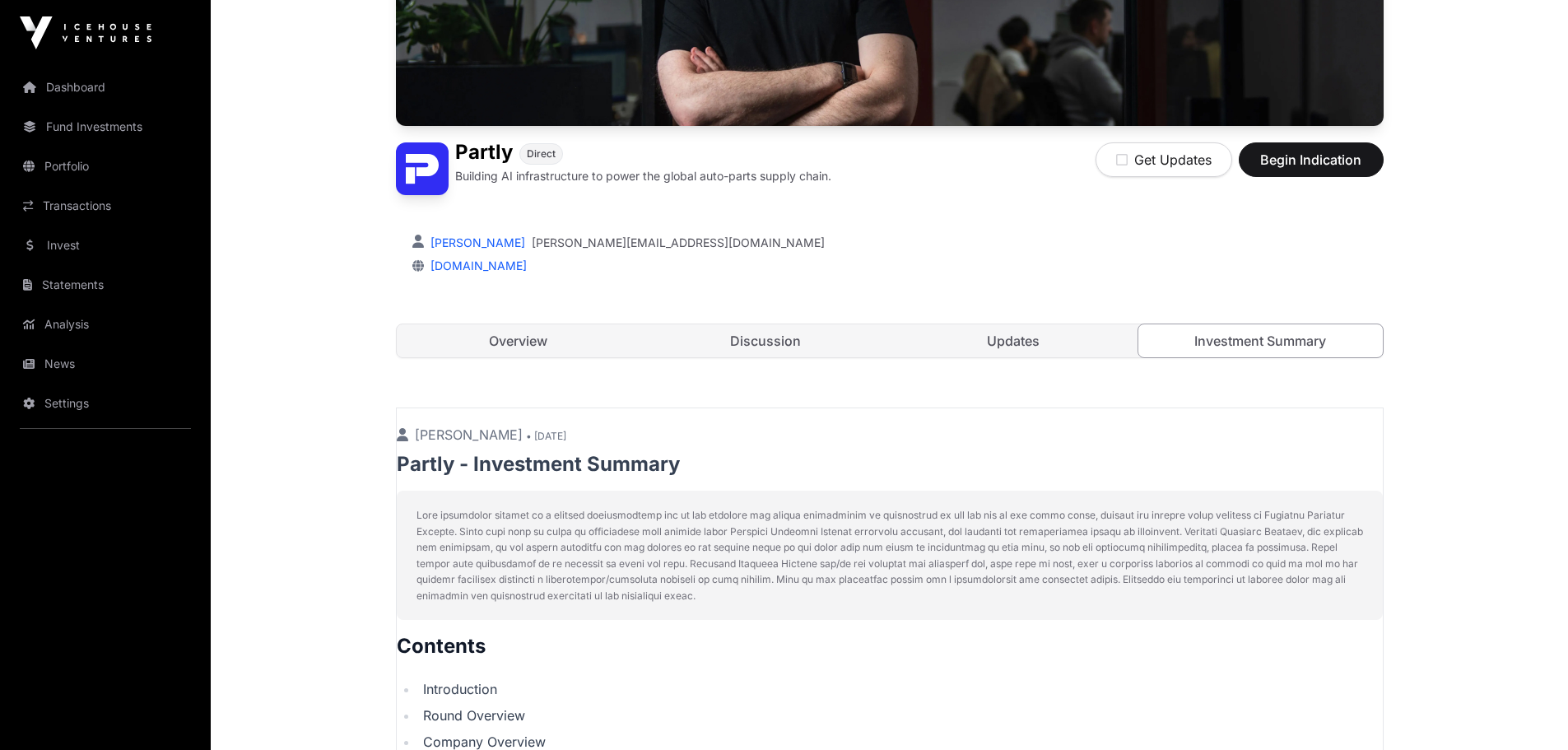
scroll to position [5, 0]
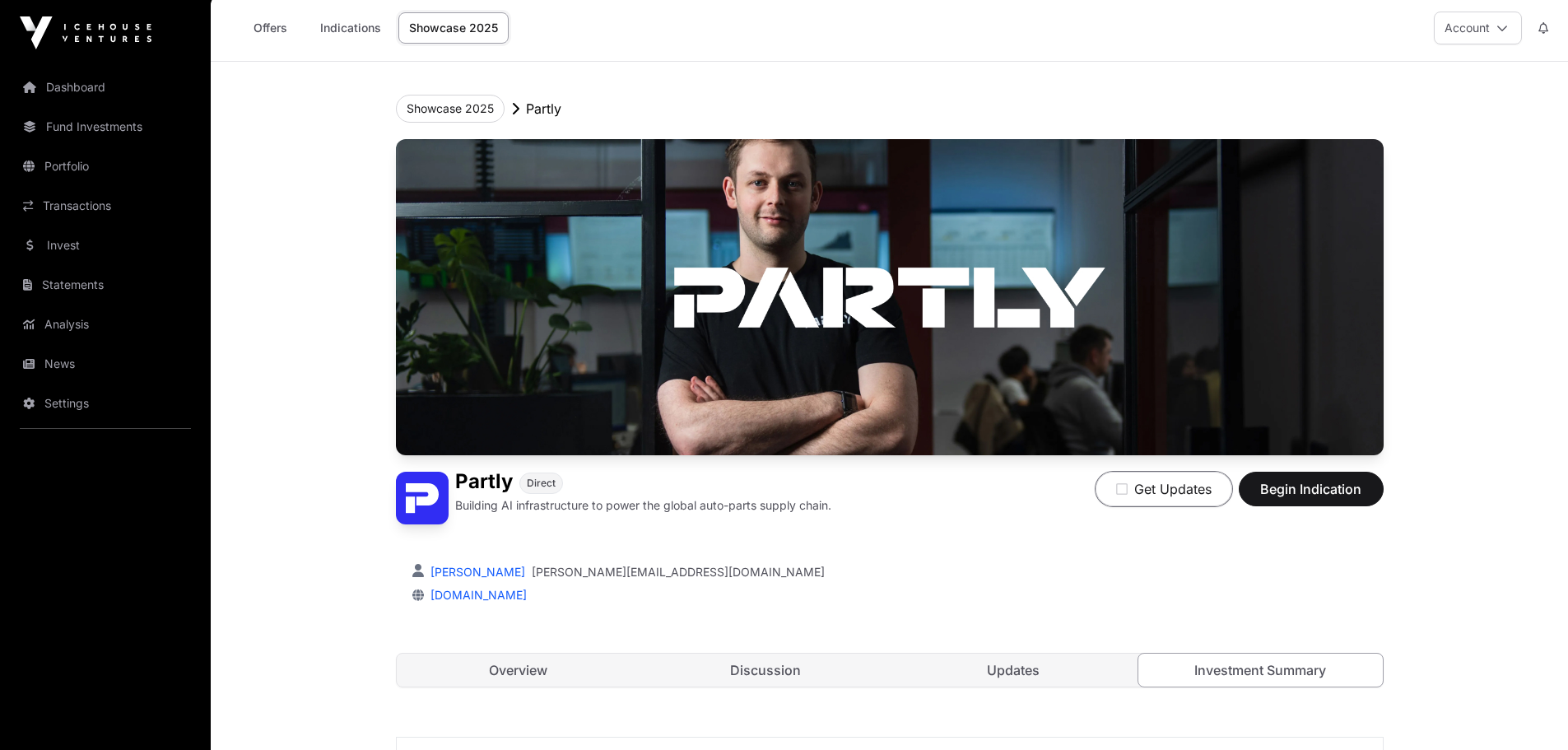
click at [1129, 493] on button "Get Updates" at bounding box center [1163, 489] width 136 height 35
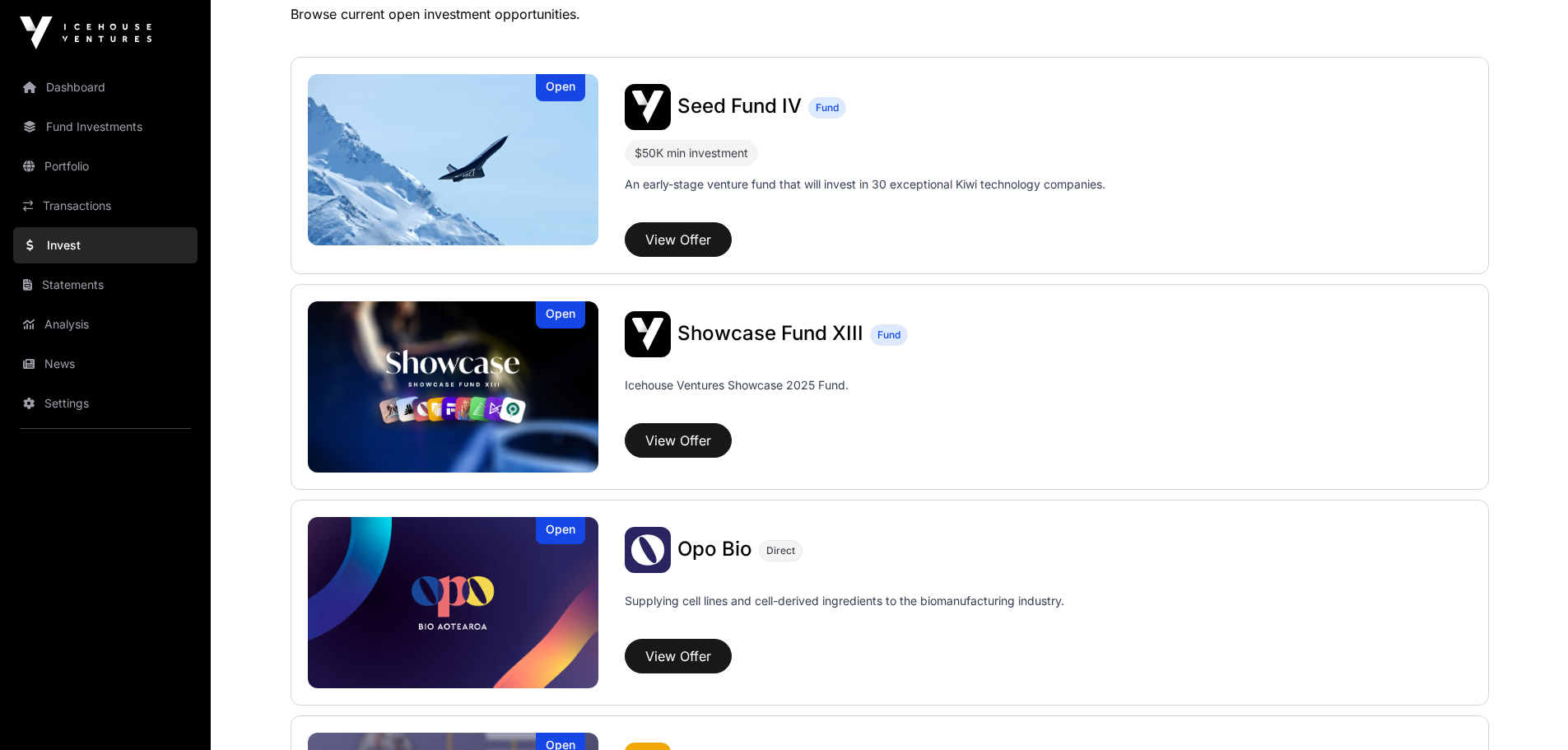
scroll to position [348, 0]
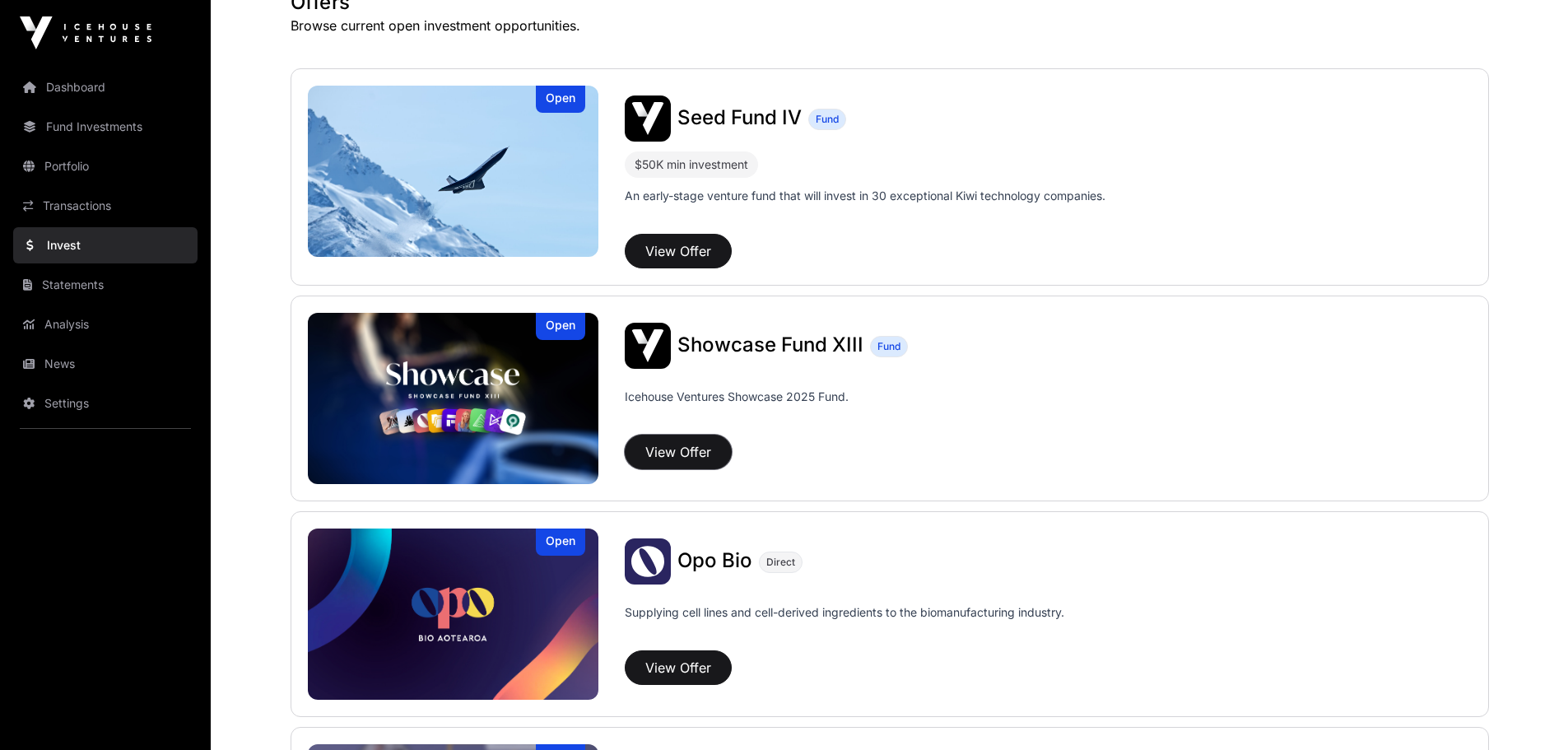
click at [683, 453] on button "View Offer" at bounding box center [678, 452] width 107 height 35
